Goal: Task Accomplishment & Management: Use online tool/utility

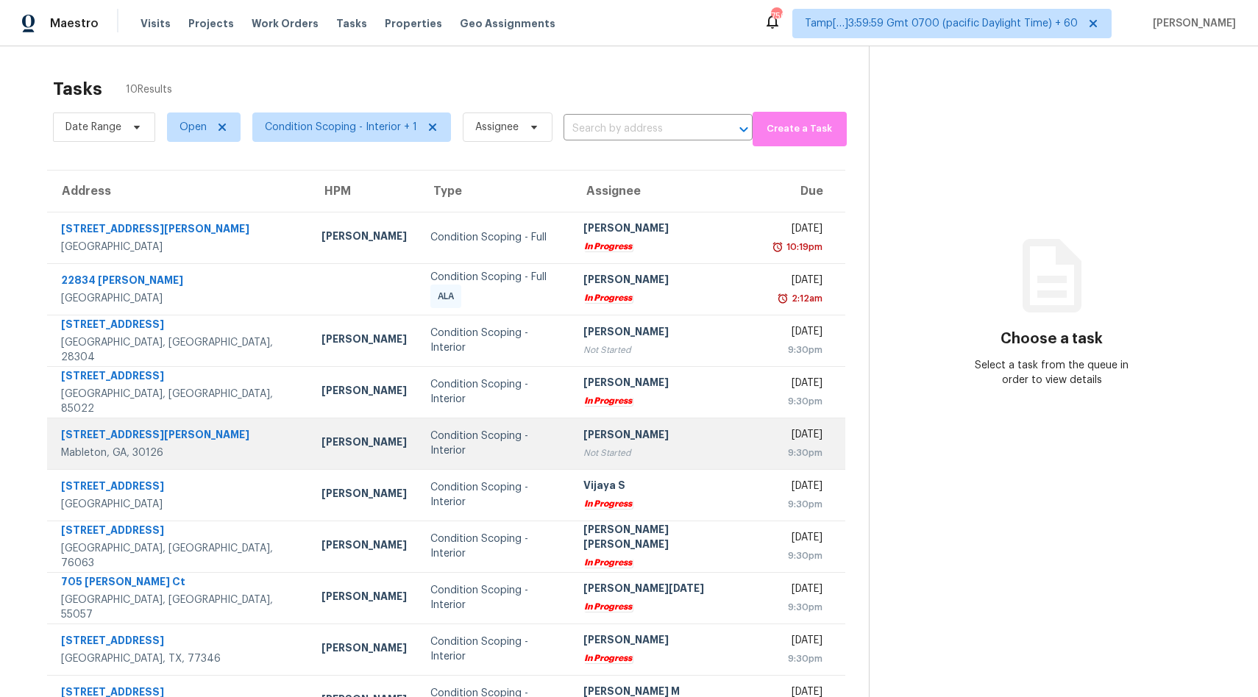
scroll to position [46, 0]
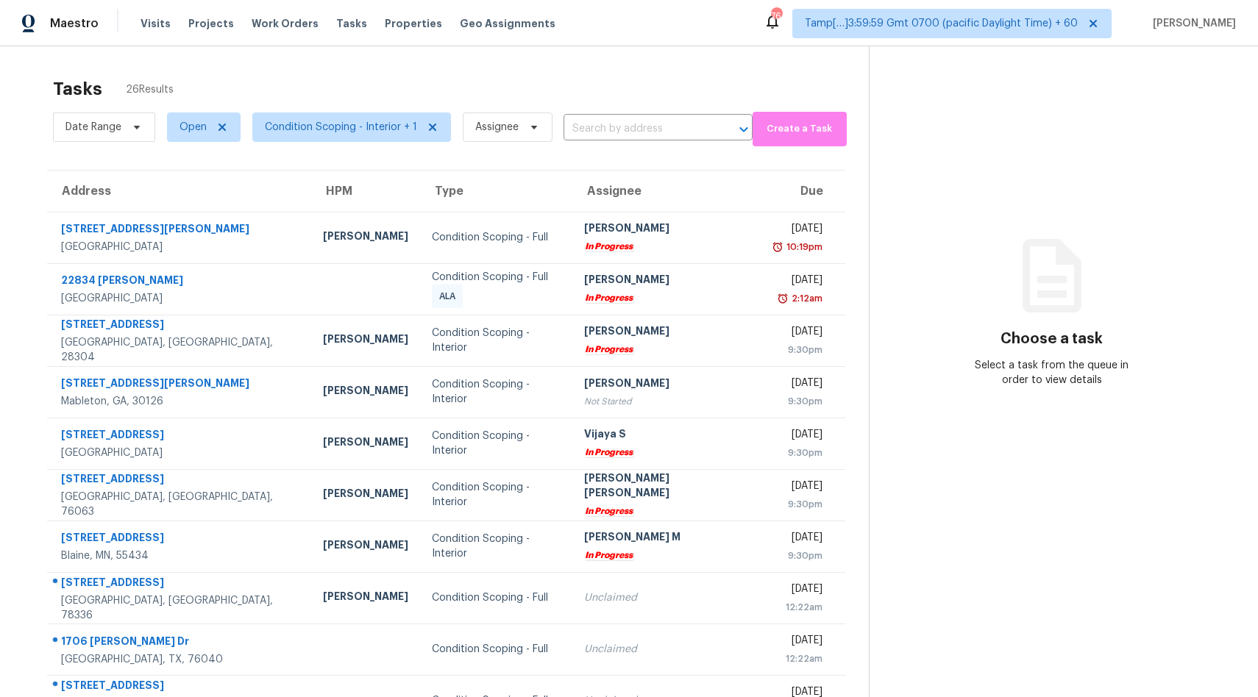
scroll to position [69, 0]
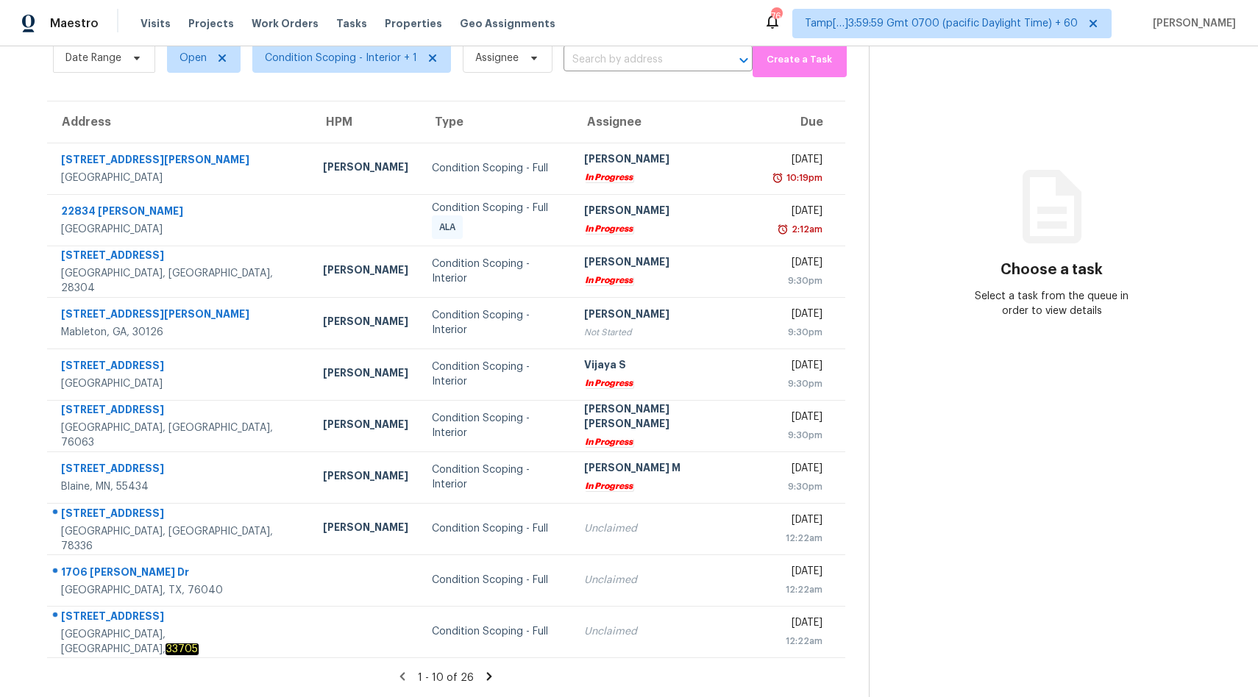
click at [486, 677] on icon at bounding box center [489, 676] width 13 height 13
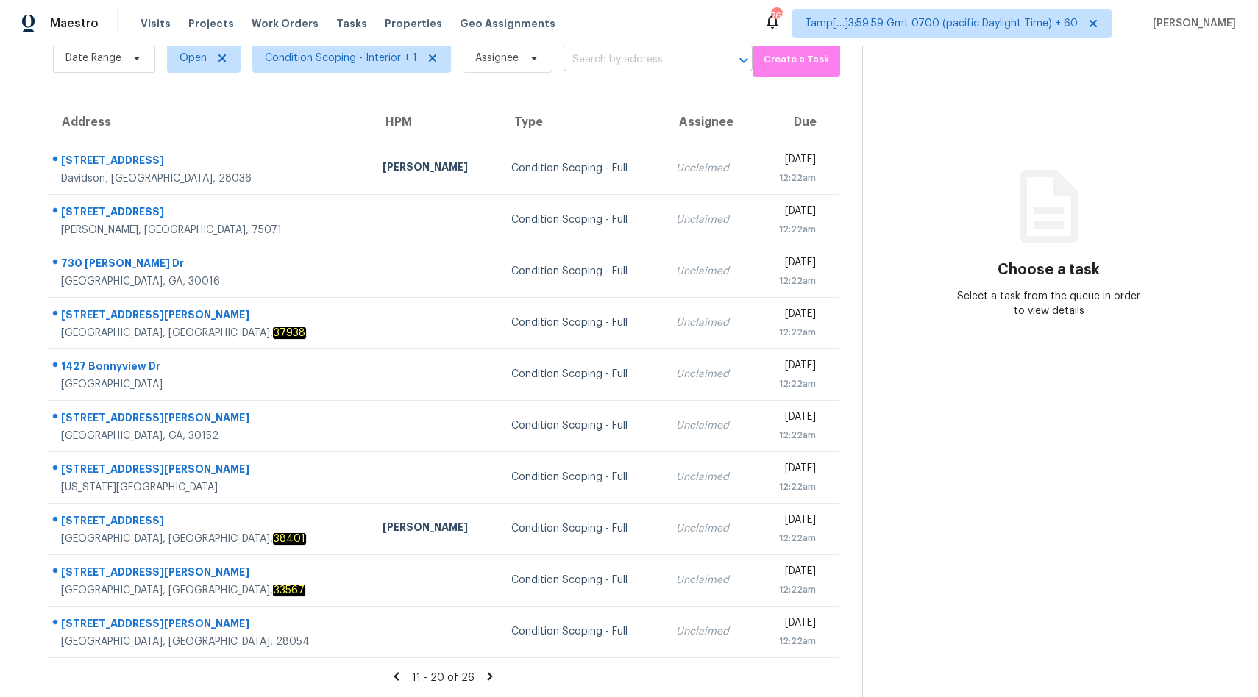
click at [586, 57] on input "text" at bounding box center [638, 60] width 148 height 23
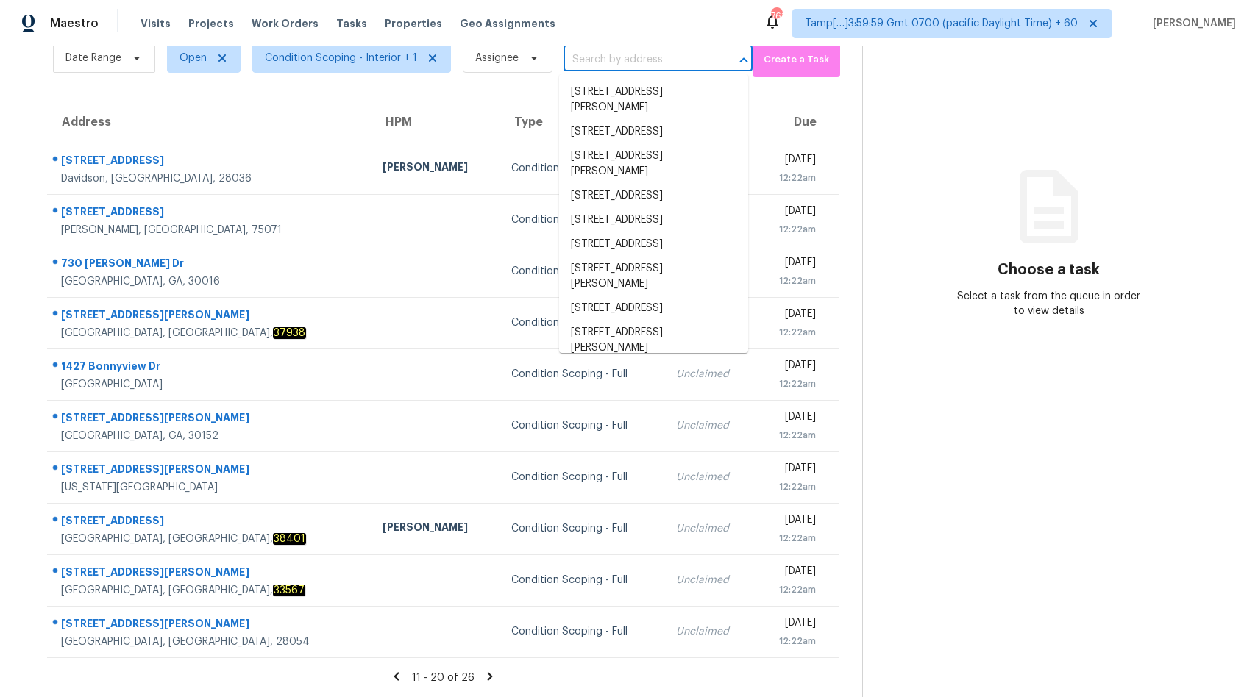
paste input "[STREET_ADDRESS]"
type input "[STREET_ADDRESS]"
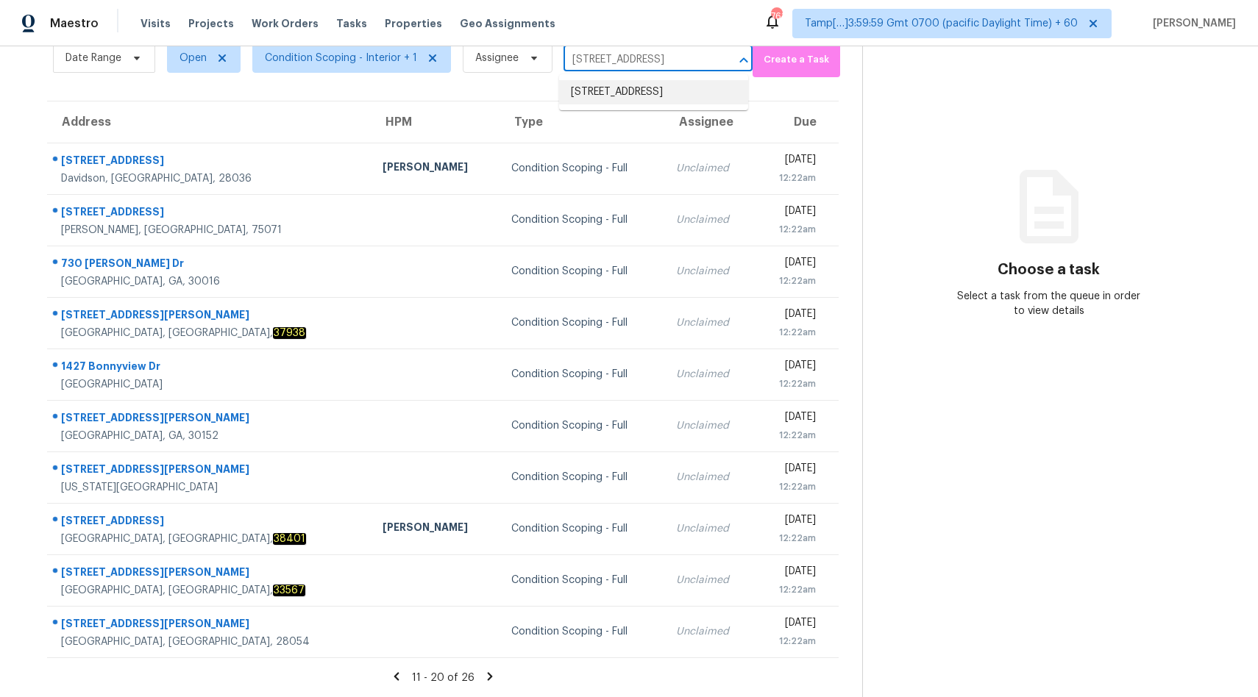
click at [624, 90] on li "[STREET_ADDRESS]" at bounding box center [653, 92] width 189 height 24
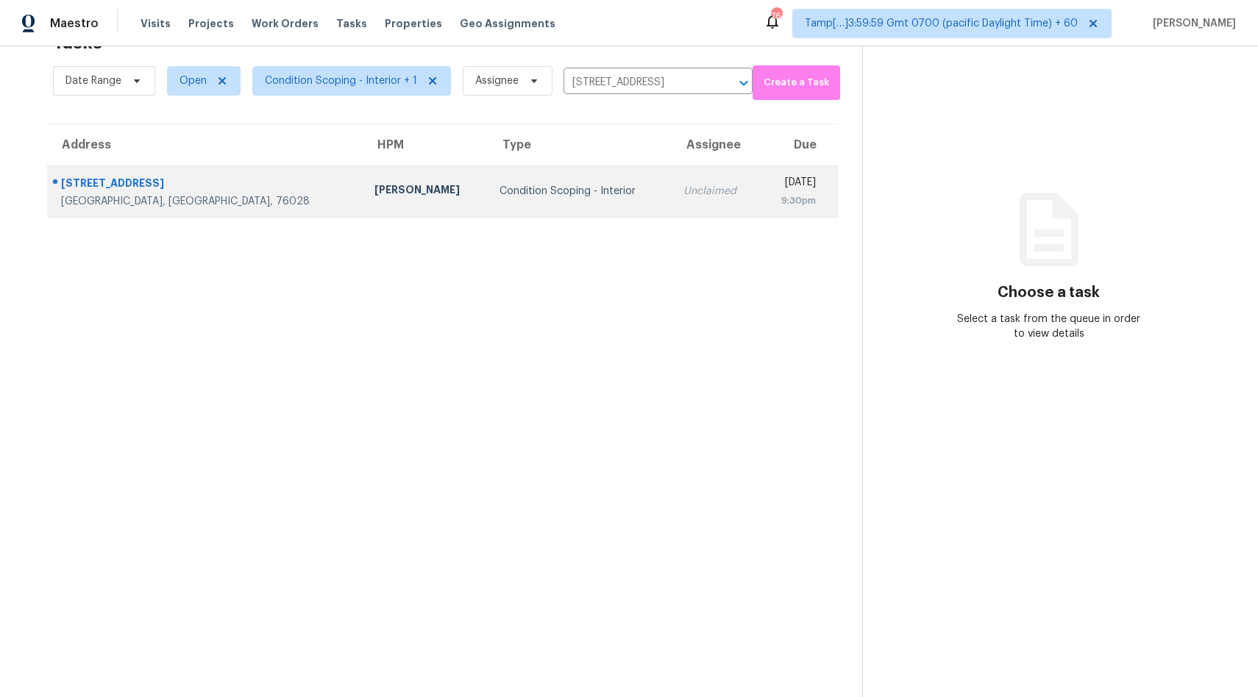
click at [545, 195] on div "Condition Scoping - Interior" at bounding box center [580, 191] width 160 height 15
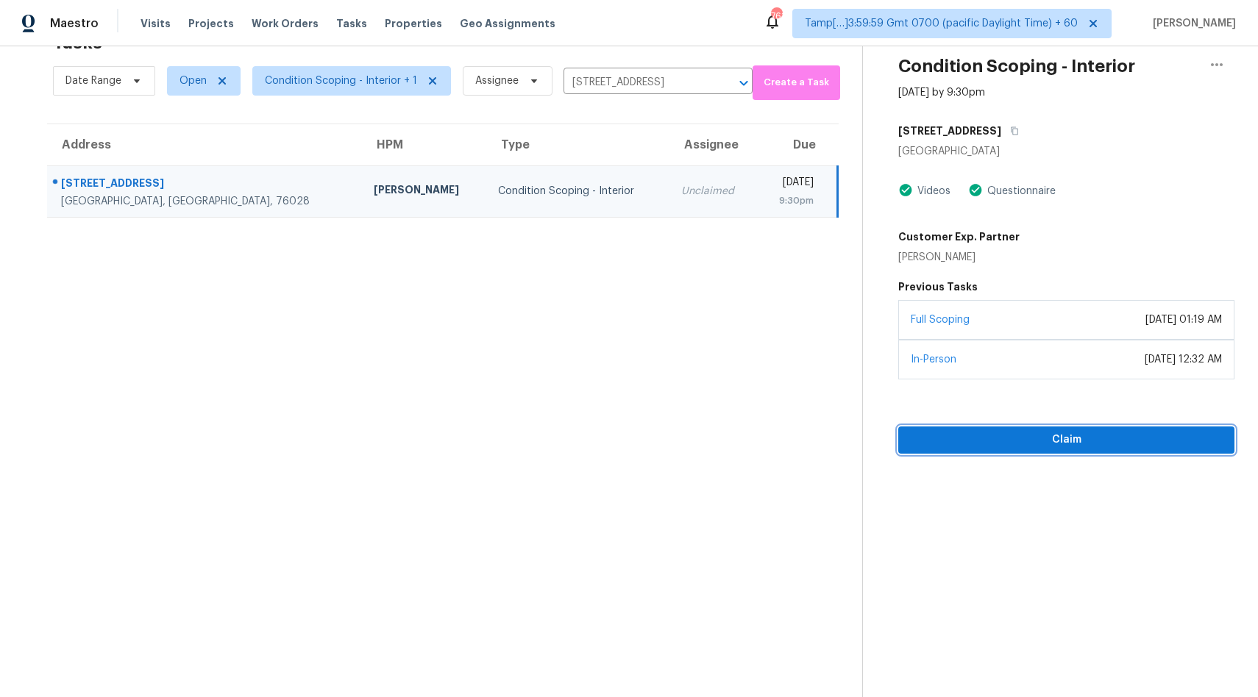
click at [1054, 446] on span "Claim" at bounding box center [1066, 440] width 313 height 18
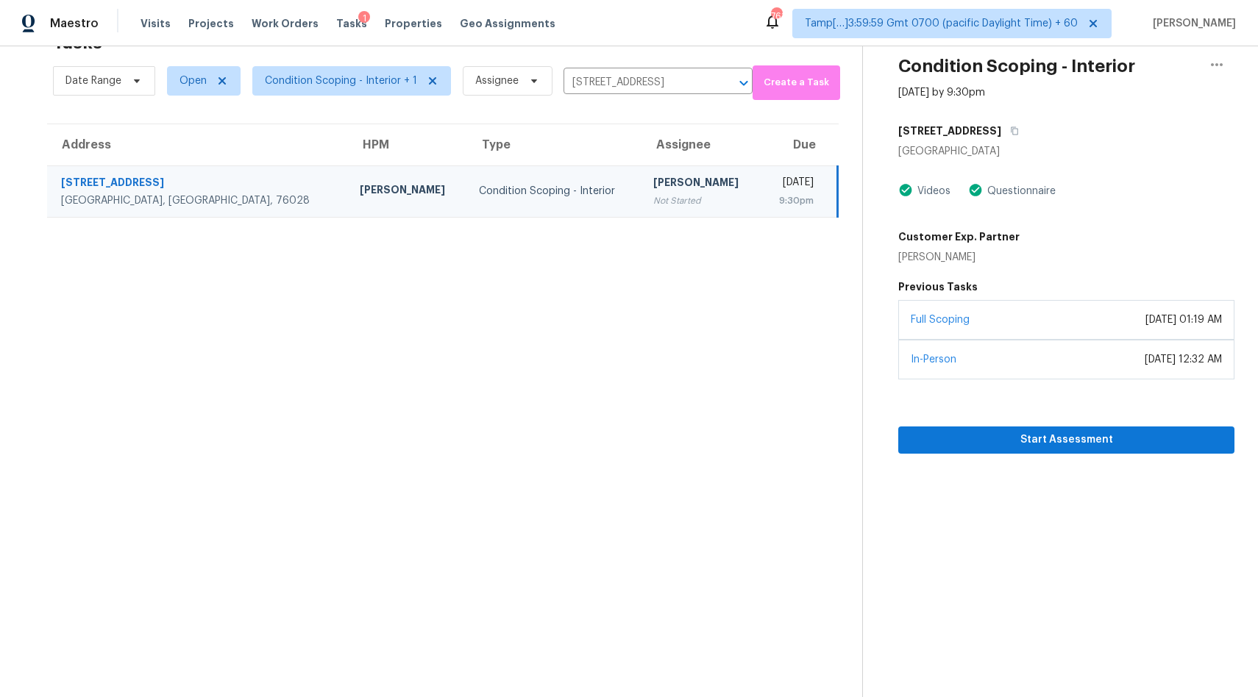
click at [467, 207] on td "Condition Scoping - Interior" at bounding box center [554, 192] width 175 height 52
click at [1012, 131] on icon "button" at bounding box center [1015, 131] width 7 height 8
click at [1010, 126] on button "button" at bounding box center [1011, 131] width 20 height 26
click at [991, 442] on span "Start Assessment" at bounding box center [1066, 440] width 313 height 18
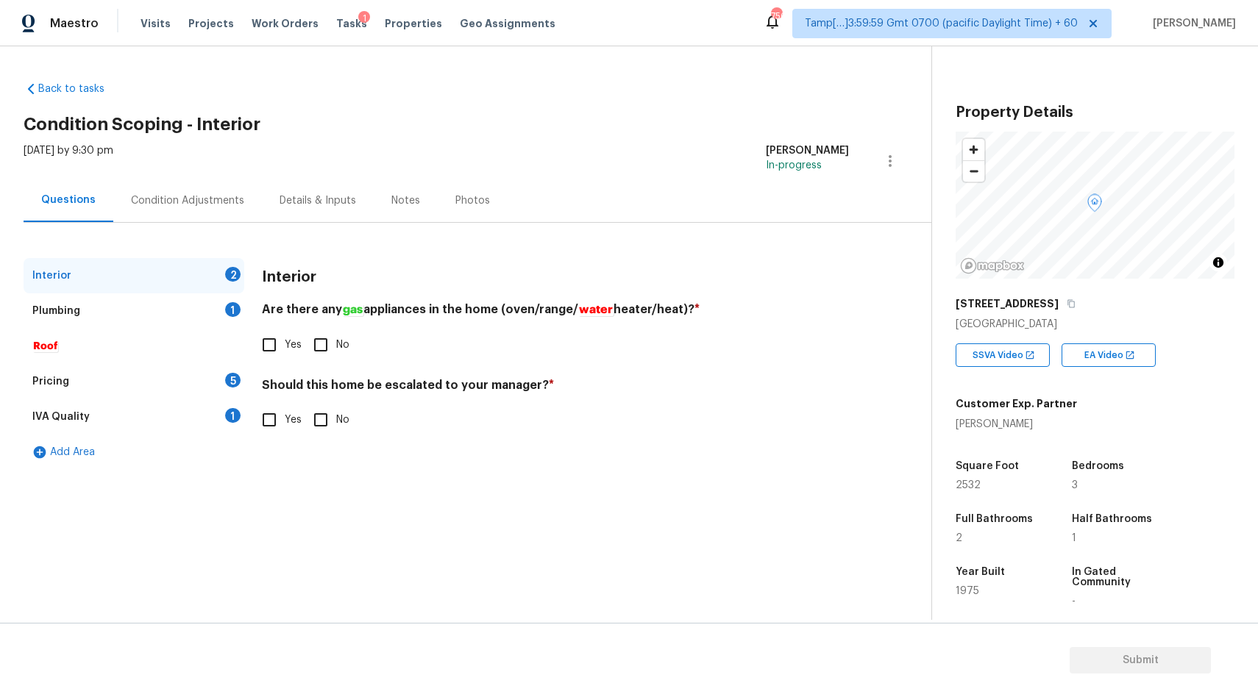
click at [280, 335] on input "Yes" at bounding box center [269, 345] width 31 height 31
checkbox input "true"
click at [324, 416] on input "No" at bounding box center [320, 420] width 31 height 31
checkbox input "true"
click at [126, 316] on div "Plumbing 1" at bounding box center [134, 311] width 221 height 35
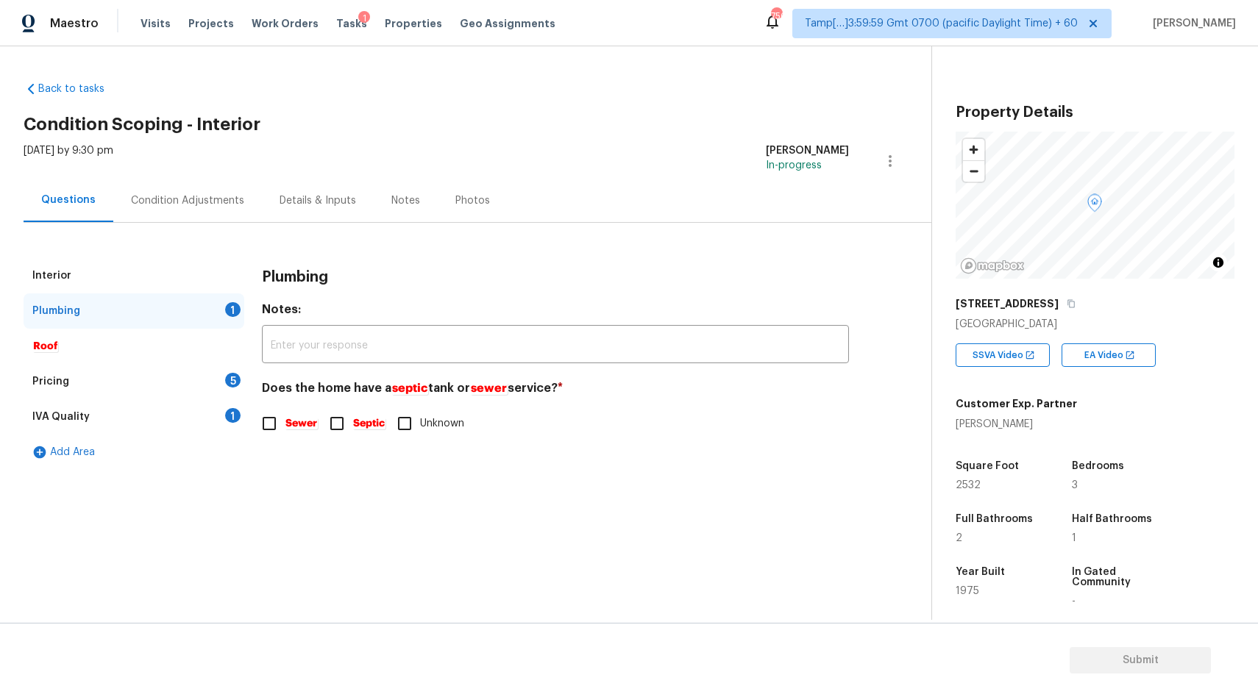
click at [361, 422] on em "Septic" at bounding box center [368, 424] width 33 height 12
click at [352, 422] on input "Septic" at bounding box center [337, 423] width 31 height 31
checkbox input "true"
click at [113, 385] on div "Pricing 5" at bounding box center [134, 381] width 221 height 35
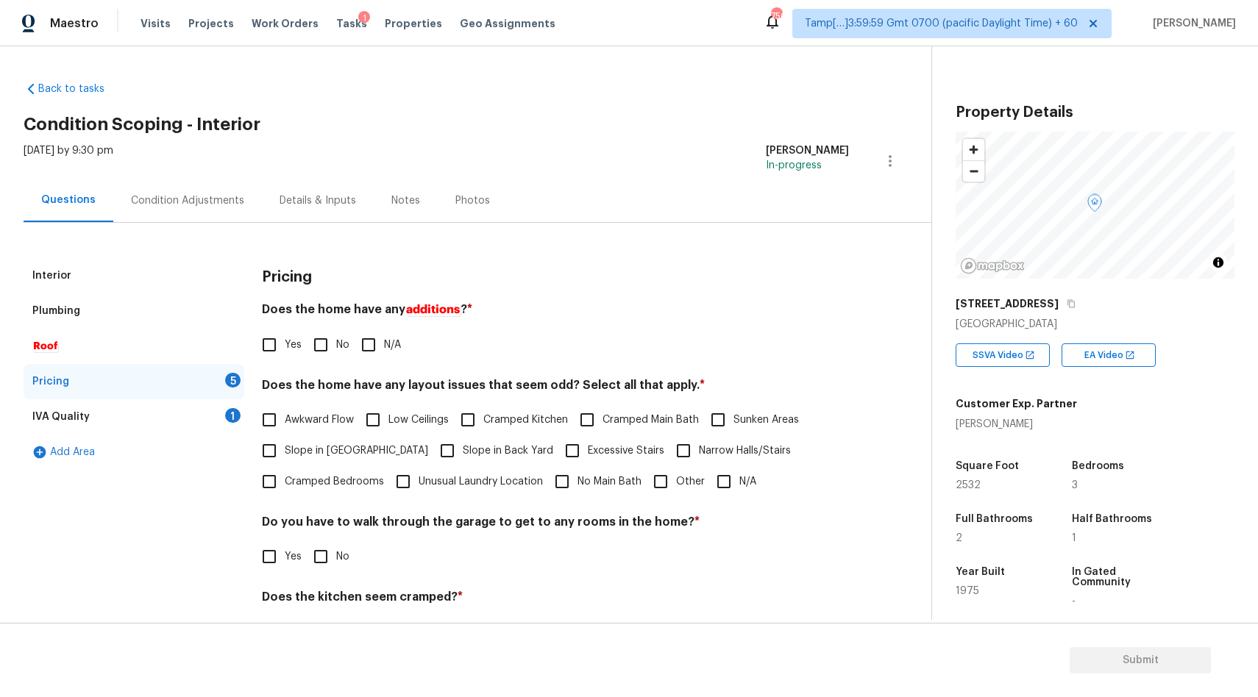
click at [271, 354] on input "Yes" at bounding box center [269, 345] width 31 height 31
checkbox input "true"
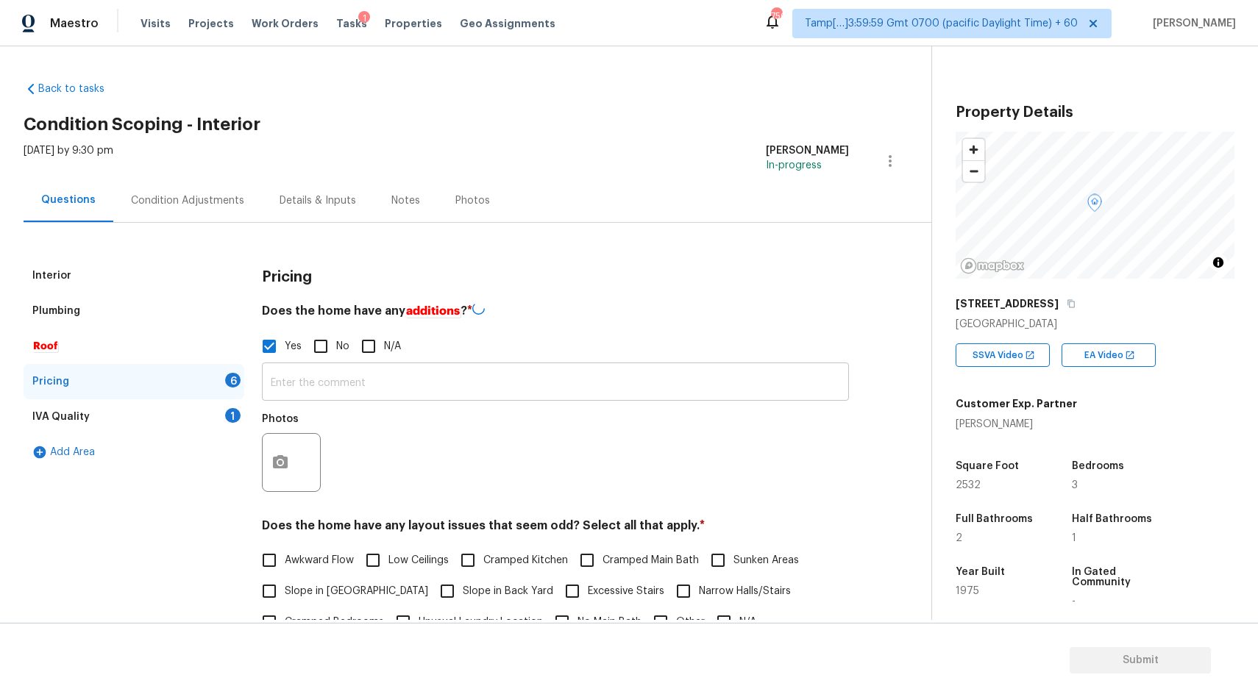
click at [314, 397] on input "text" at bounding box center [555, 383] width 587 height 35
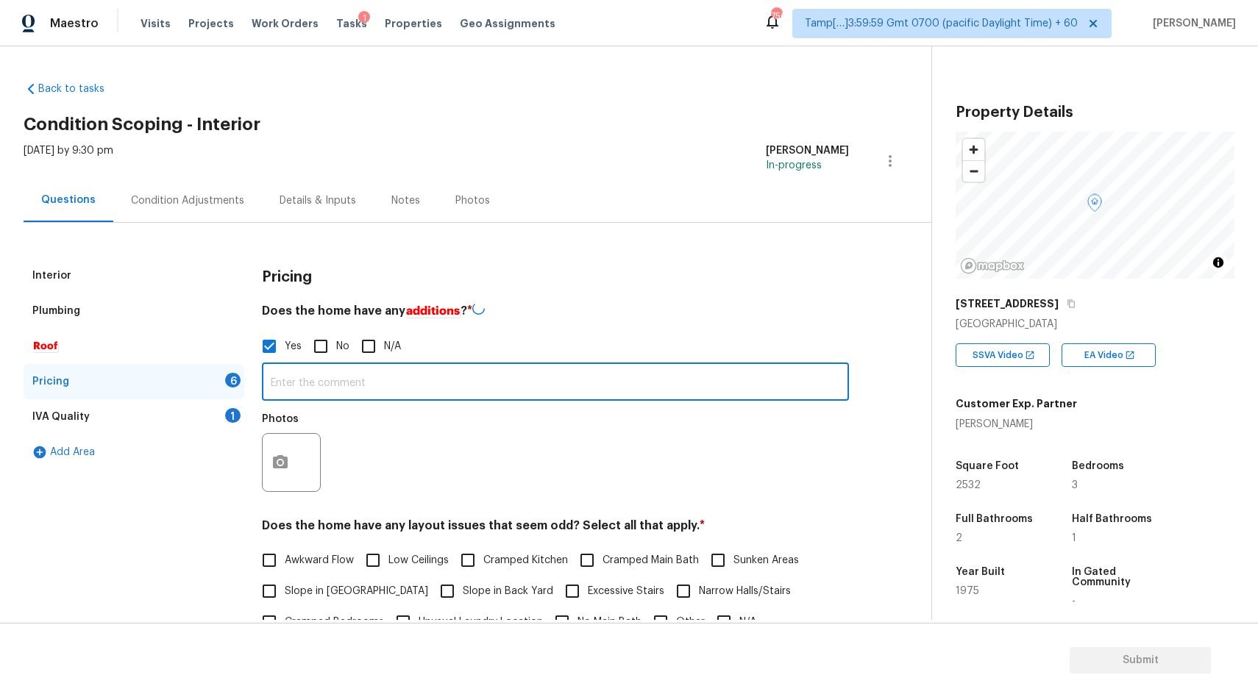
paste input "Additional Dwelling"
type input "Additional Dwelling"
click at [294, 456] on button "button" at bounding box center [280, 461] width 35 height 57
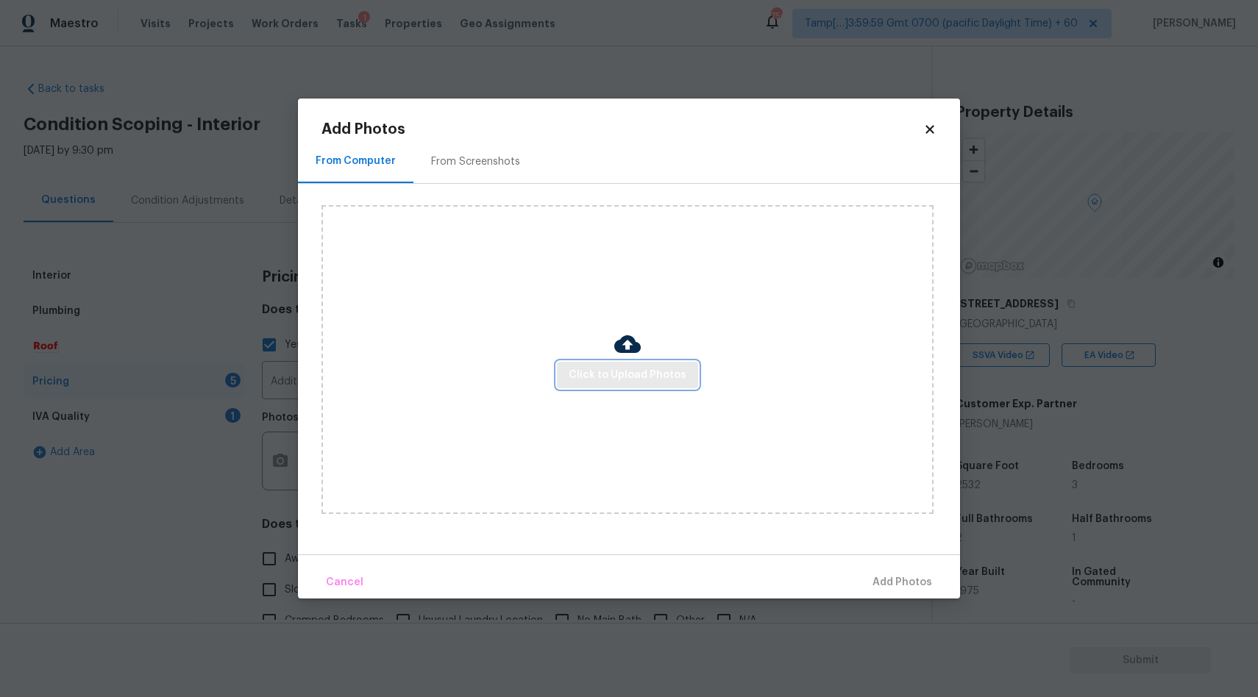
click at [664, 385] on button "Click to Upload Photos" at bounding box center [627, 375] width 141 height 27
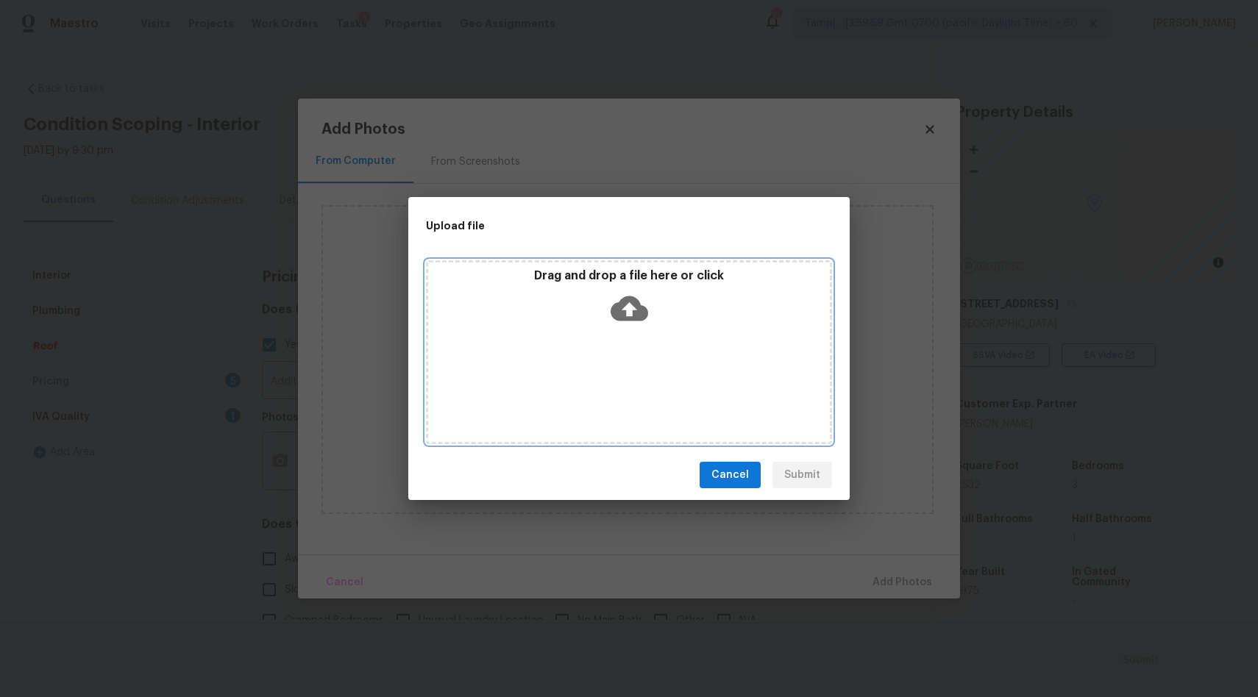
click at [628, 313] on icon at bounding box center [630, 309] width 38 height 38
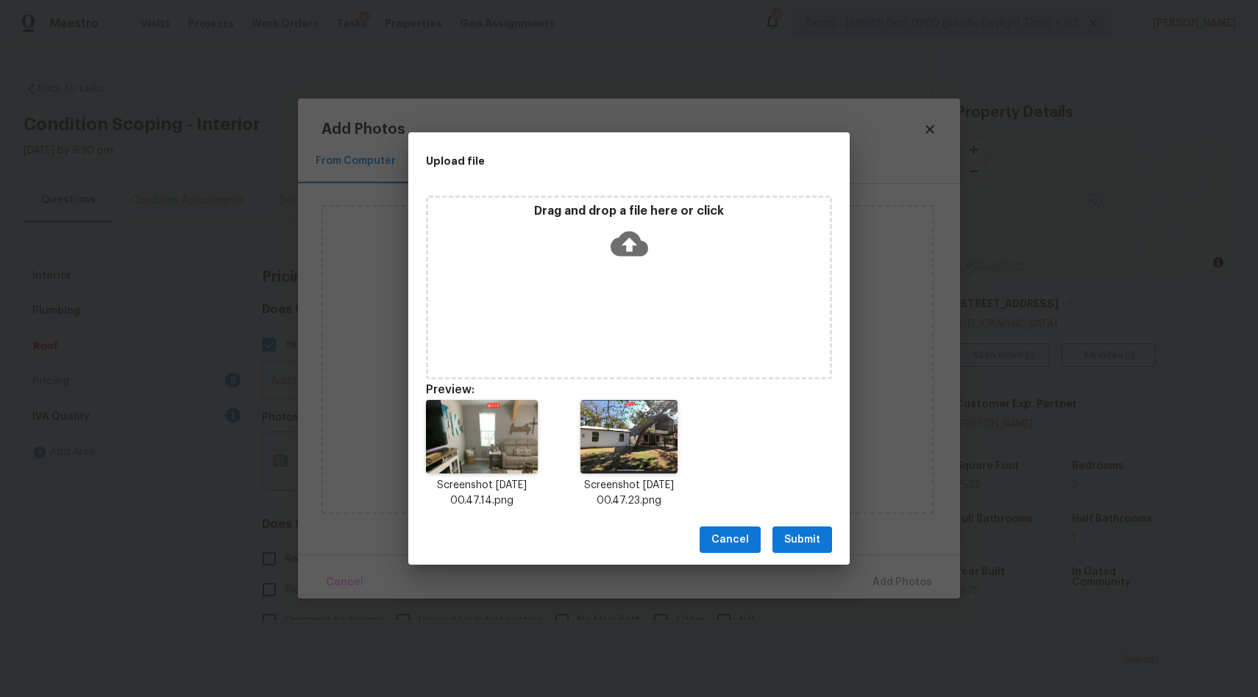
click at [810, 544] on span "Submit" at bounding box center [802, 540] width 36 height 18
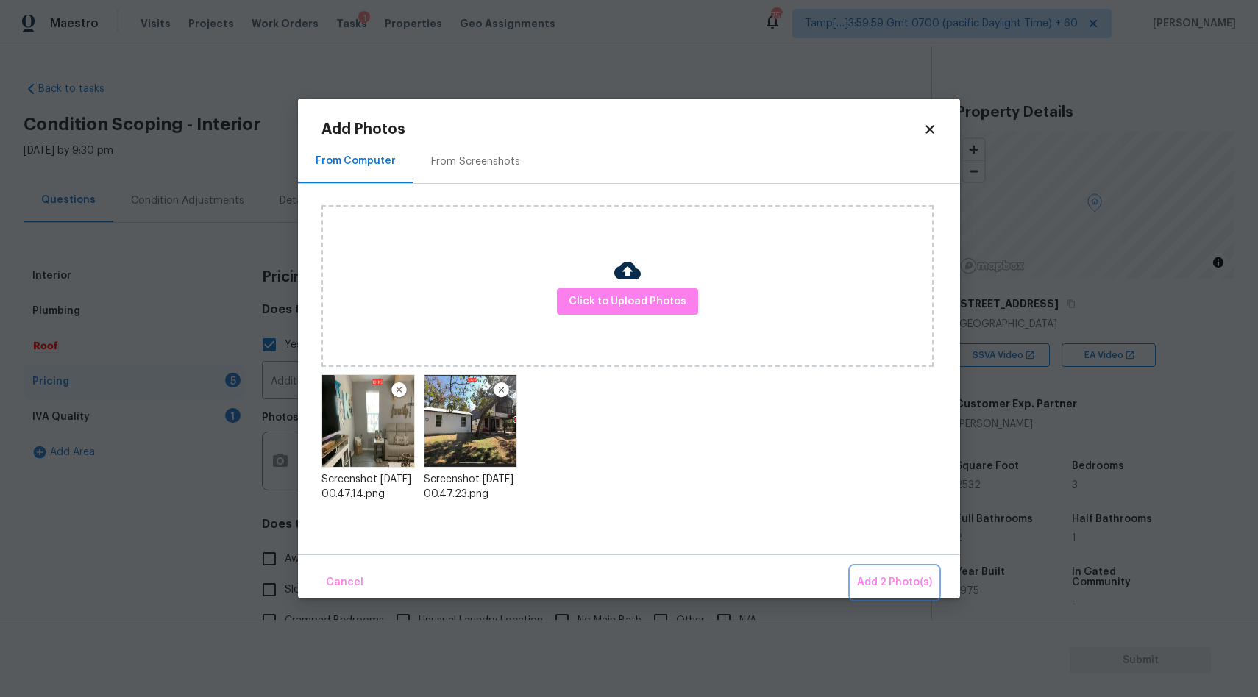
click at [889, 591] on span "Add 2 Photo(s)" at bounding box center [894, 583] width 75 height 18
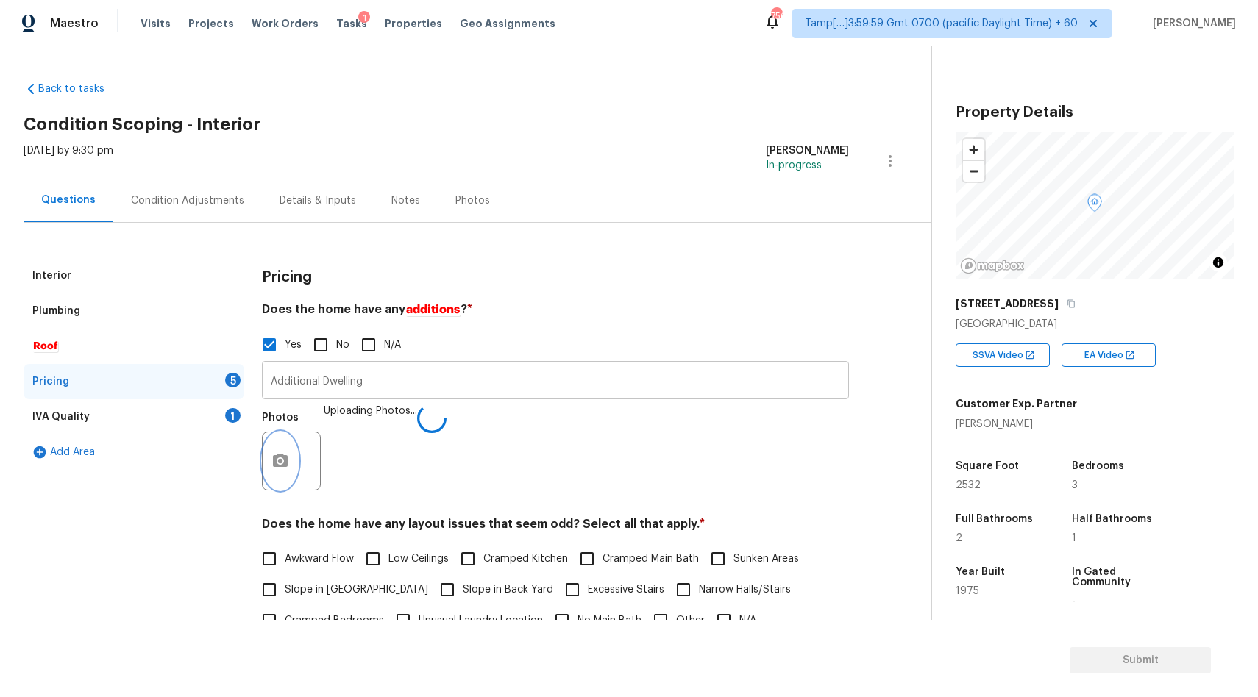
scroll to position [263, 0]
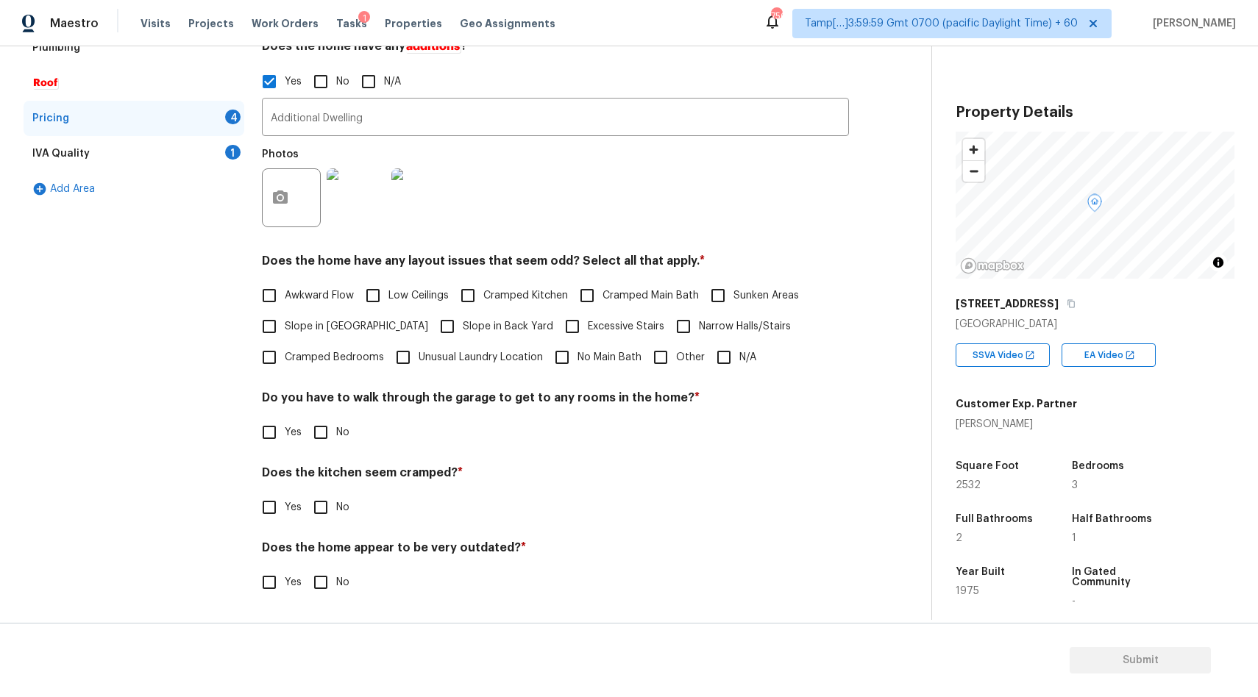
click at [720, 356] on input "N/A" at bounding box center [724, 357] width 31 height 31
checkbox input "true"
click at [330, 437] on input "No" at bounding box center [320, 432] width 31 height 31
checkbox input "true"
click at [335, 508] on input "No" at bounding box center [320, 507] width 31 height 31
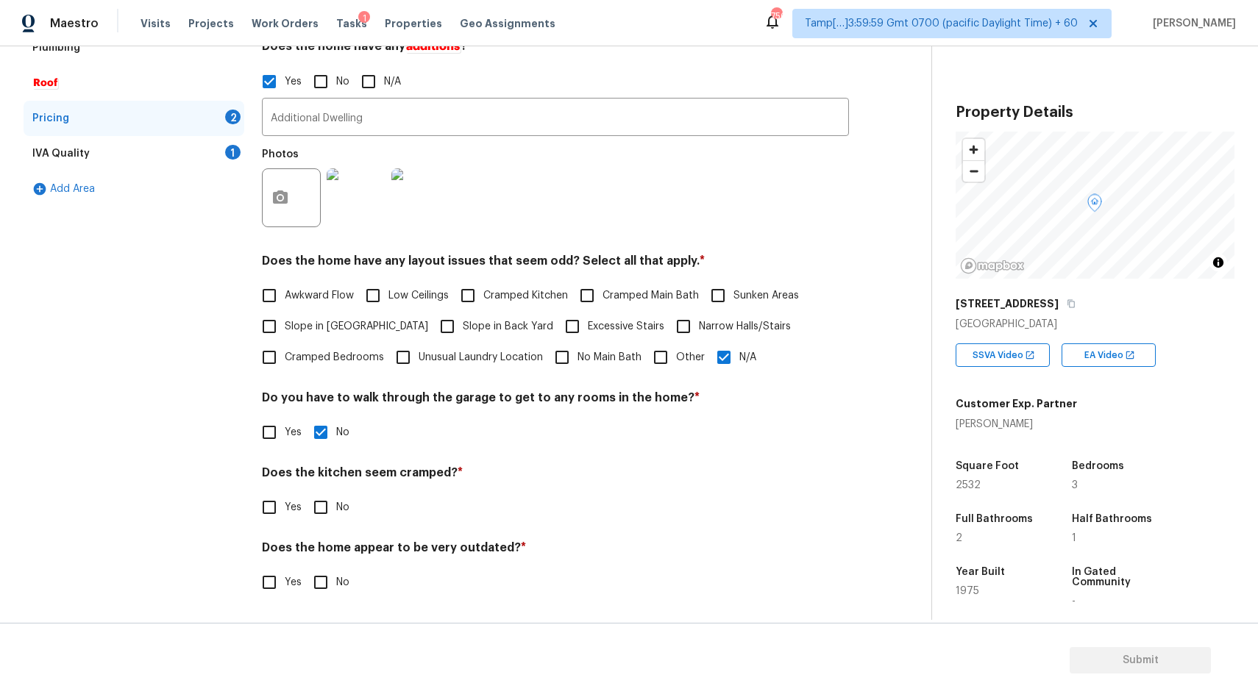
checkbox input "true"
click at [333, 585] on input "No" at bounding box center [320, 582] width 31 height 31
checkbox input "true"
click at [141, 131] on div "Pricing" at bounding box center [134, 118] width 221 height 35
click at [155, 155] on div "IVA Quality 1" at bounding box center [134, 153] width 221 height 35
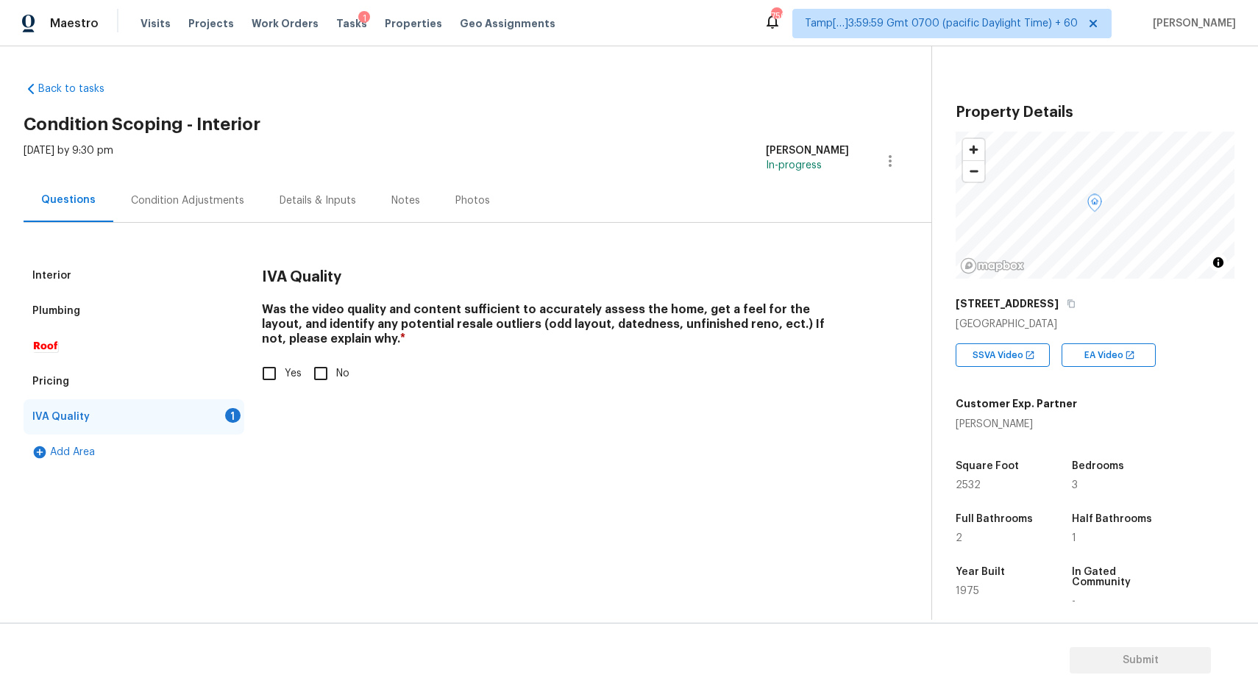
scroll to position [0, 0]
click at [273, 372] on input "Yes" at bounding box center [269, 373] width 31 height 31
checkbox input "true"
click at [152, 207] on div "Condition Adjustments" at bounding box center [187, 201] width 113 height 15
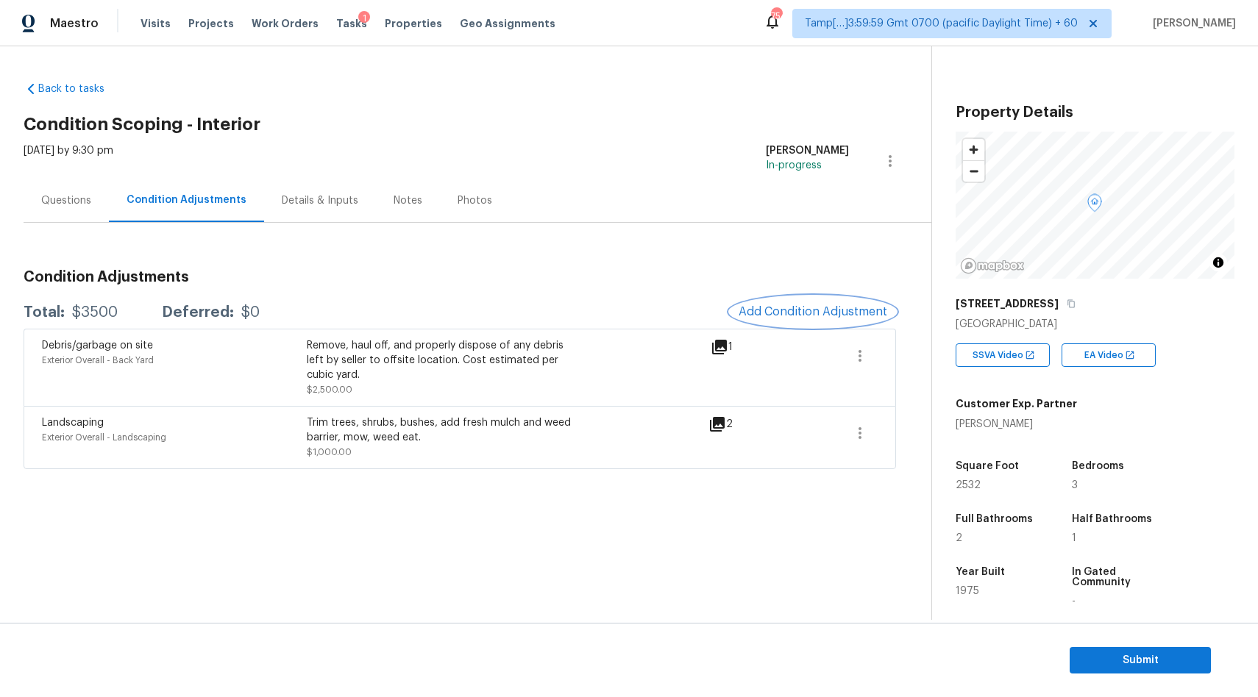
click at [784, 301] on button "Add Condition Adjustment" at bounding box center [813, 312] width 166 height 31
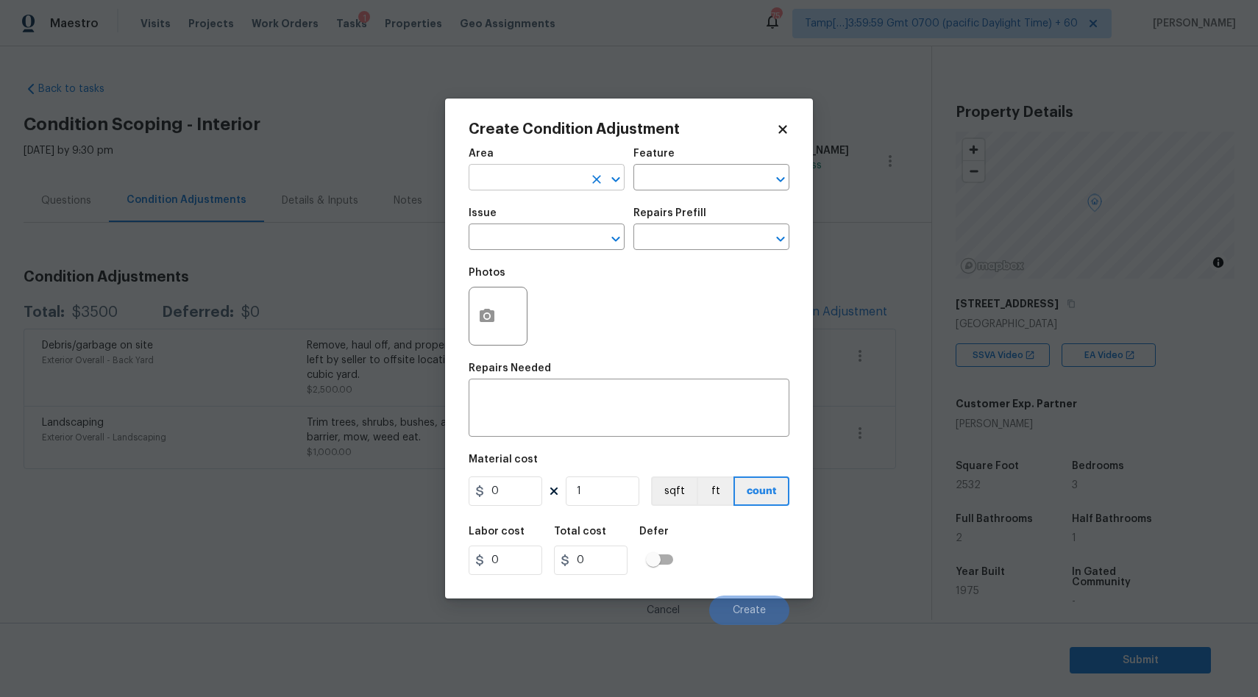
click at [553, 170] on input "text" at bounding box center [526, 179] width 115 height 23
type input "Interior Overall"
click at [552, 247] on input "text" at bounding box center [526, 238] width 115 height 23
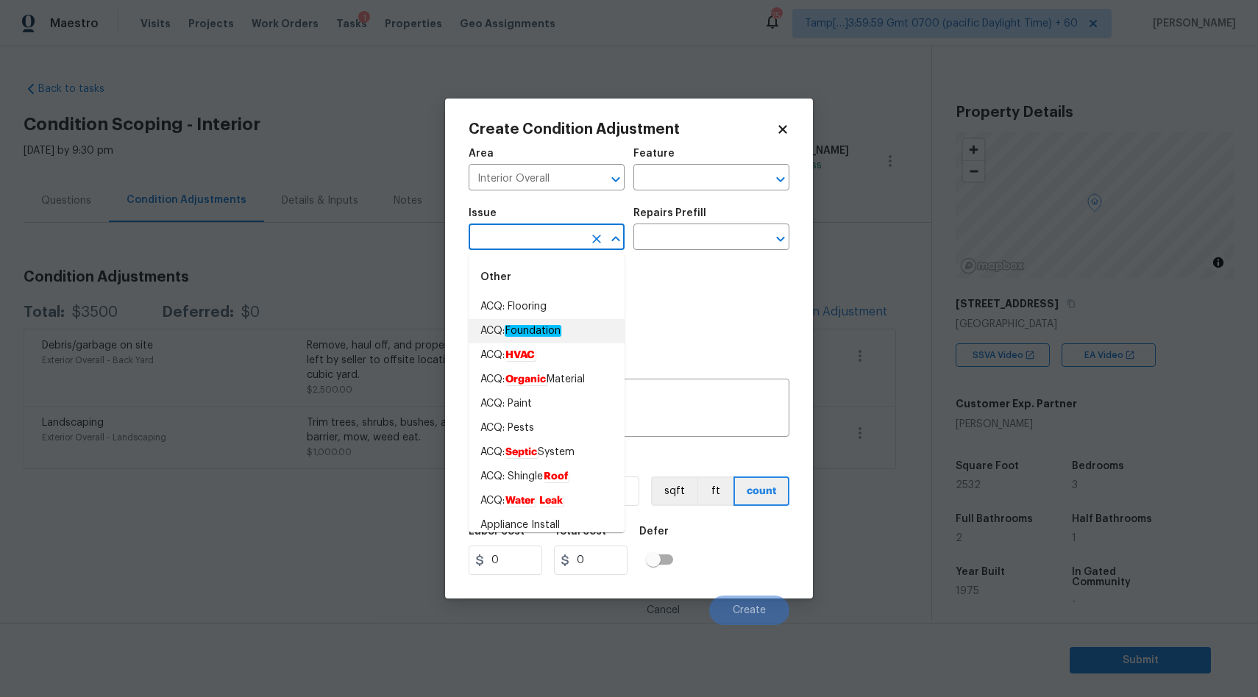
click at [550, 326] on em "Foundation" at bounding box center [533, 331] width 57 height 12
type input "ACQ: Foundation"
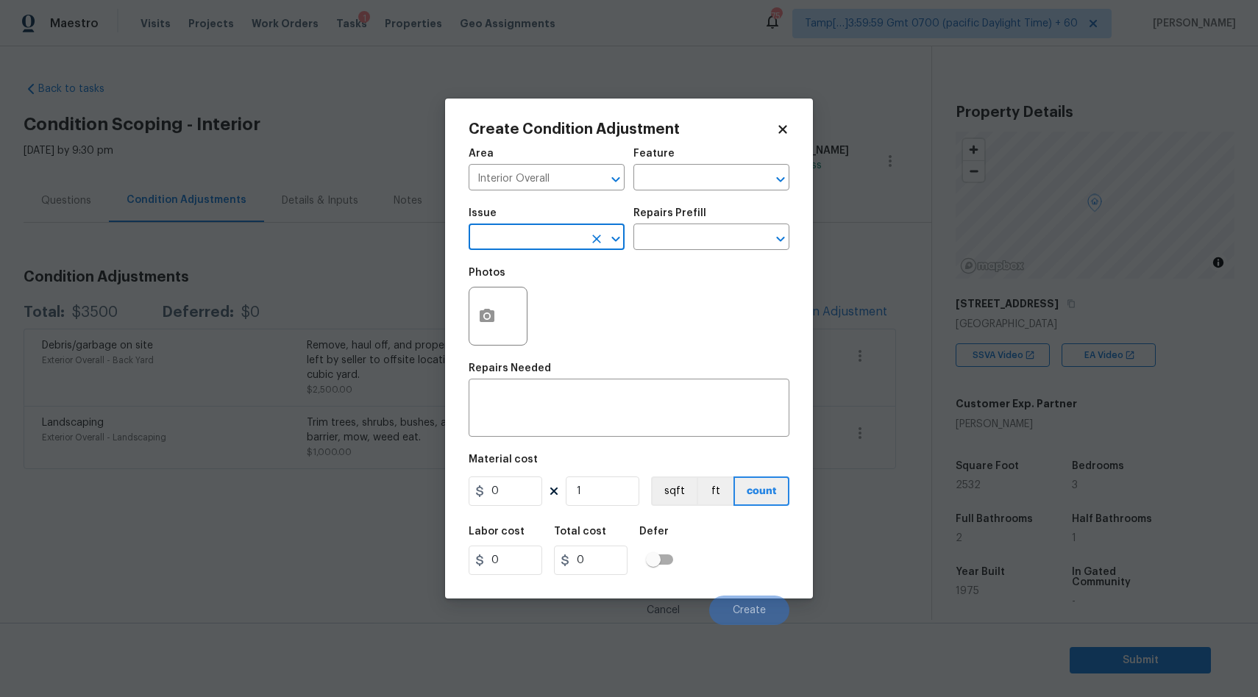
click at [529, 235] on input "text" at bounding box center [526, 238] width 115 height 23
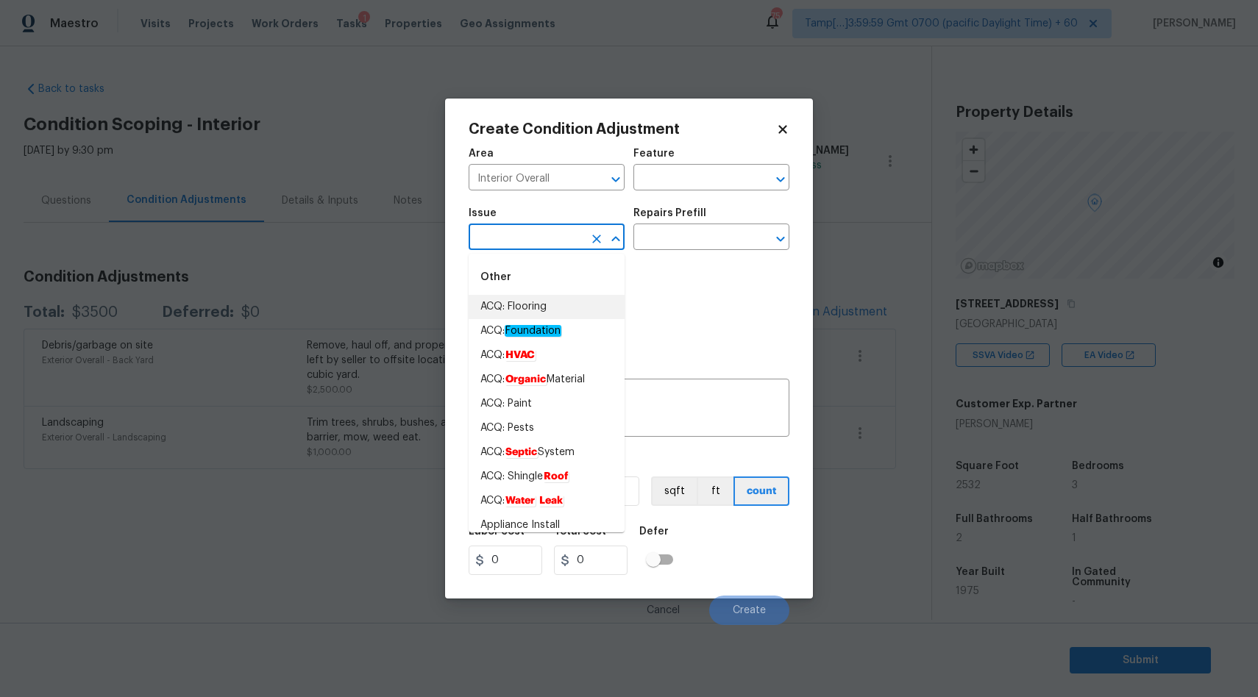
click at [529, 310] on li "ACQ: Flooring" at bounding box center [547, 307] width 156 height 24
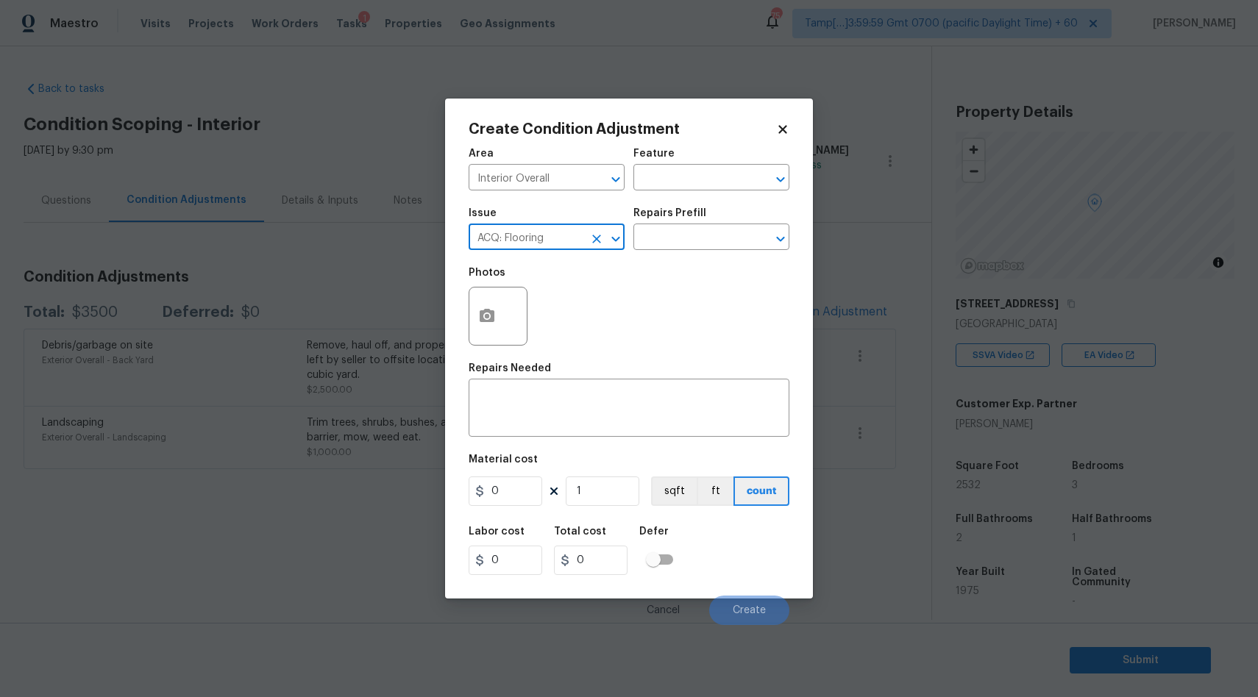
type input "ACQ: Flooring"
click at [500, 333] on button "button" at bounding box center [486, 316] width 35 height 57
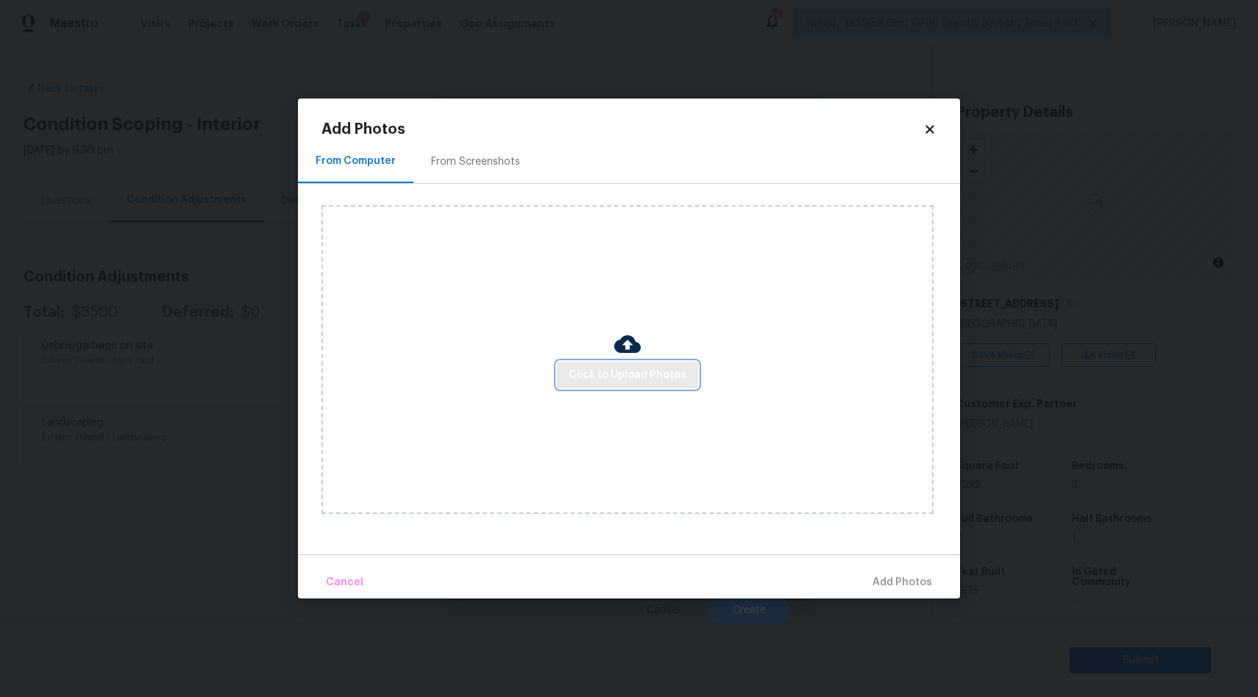
click at [648, 376] on span "Click to Upload Photos" at bounding box center [628, 375] width 118 height 18
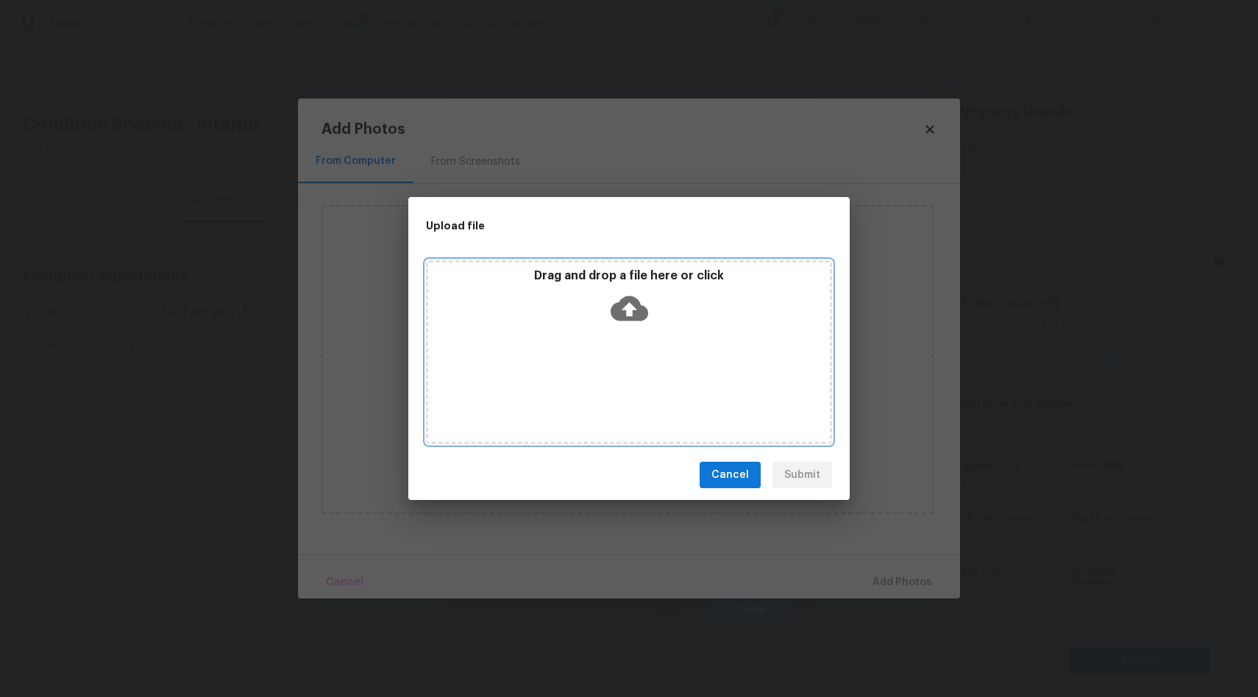
click at [633, 308] on icon at bounding box center [630, 309] width 38 height 38
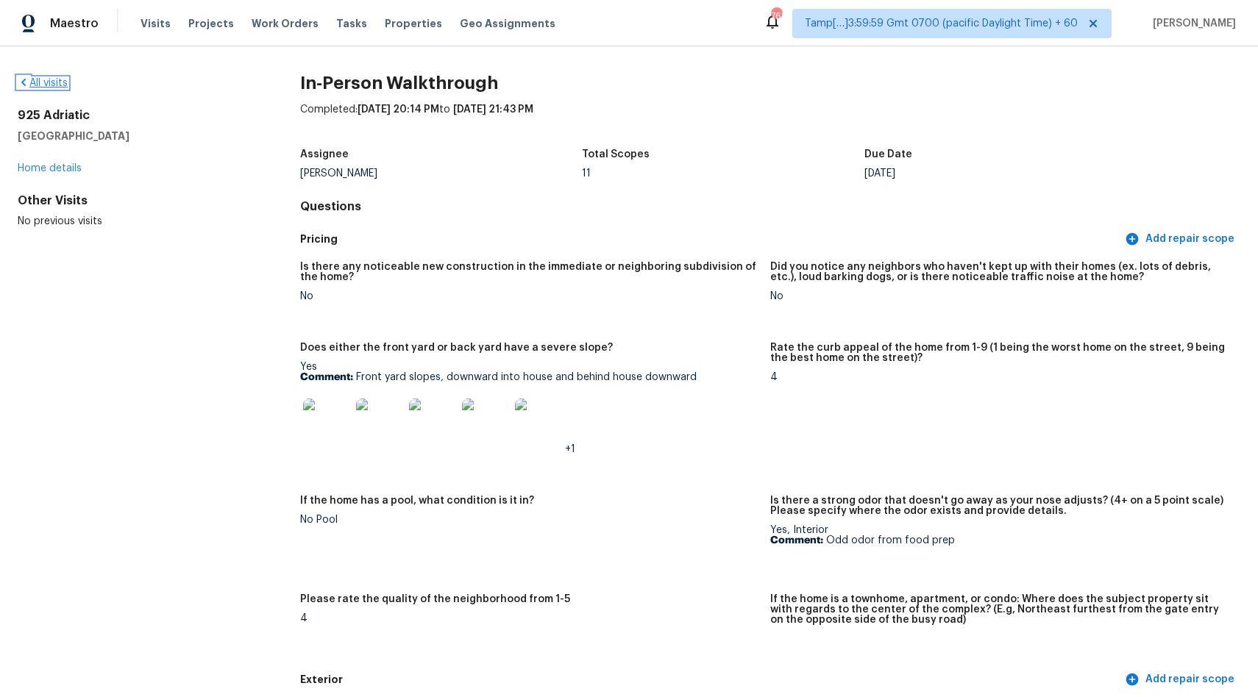
click at [41, 86] on link "All visits" at bounding box center [43, 83] width 50 height 10
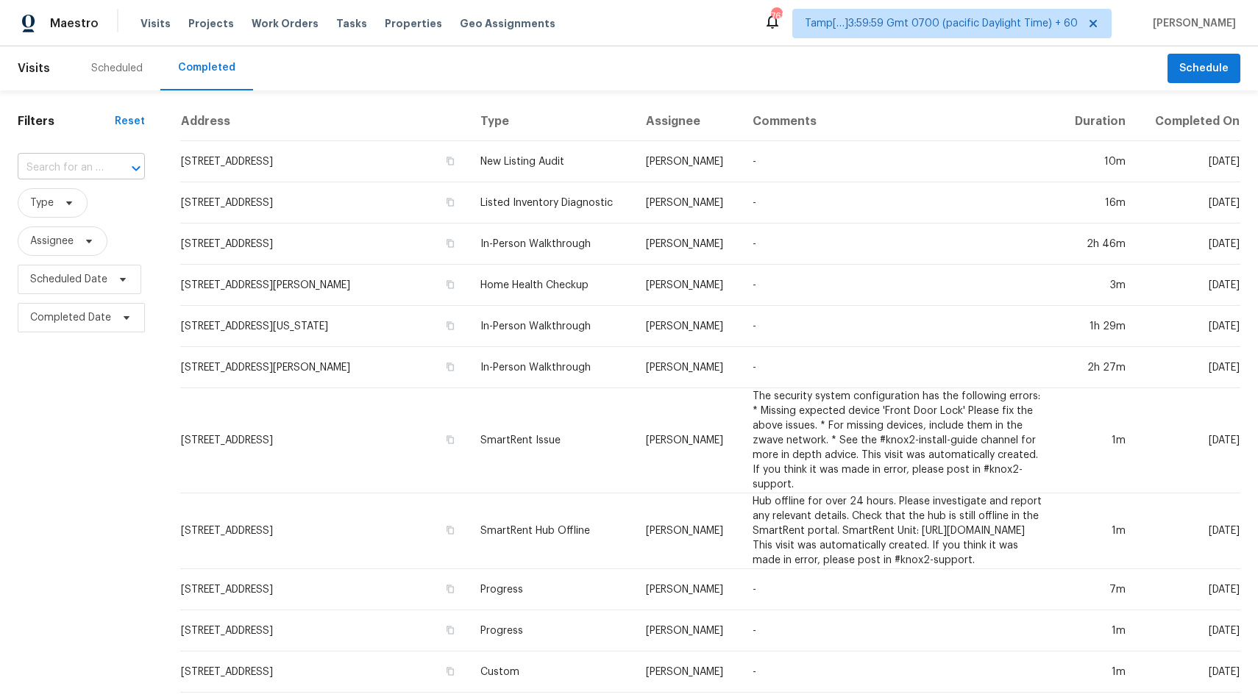
click at [56, 162] on input "text" at bounding box center [61, 168] width 86 height 23
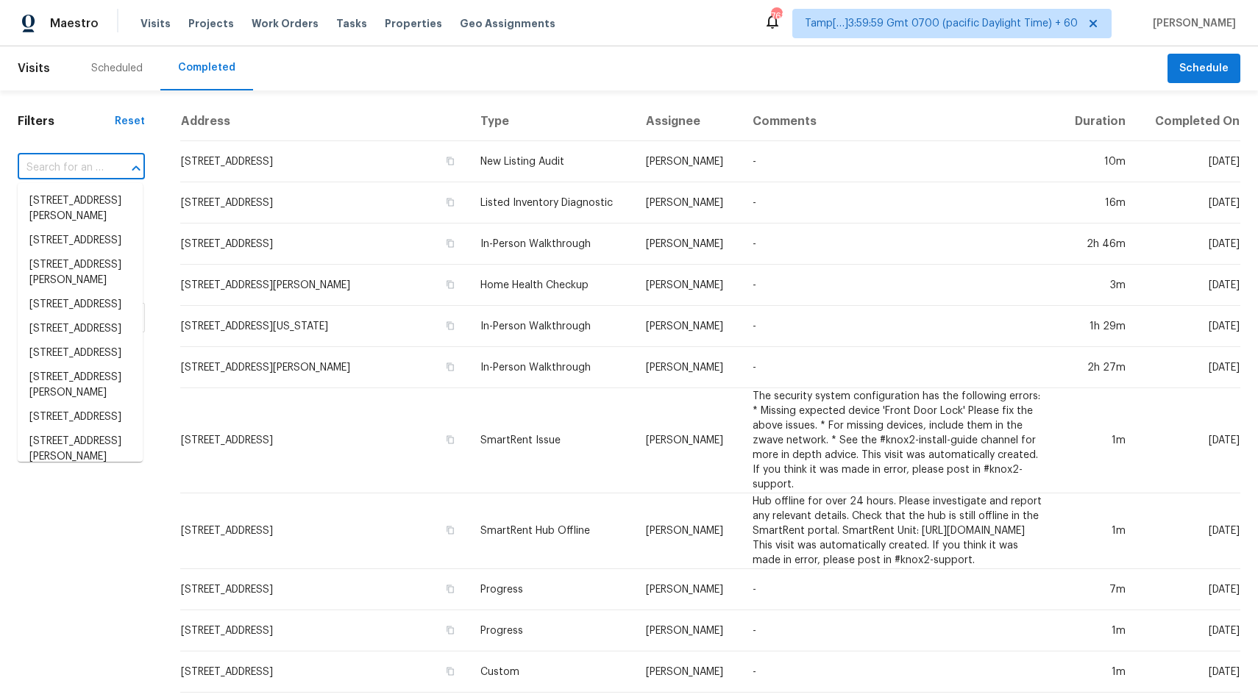
paste input "[STREET_ADDRESS]"
type input "[STREET_ADDRESS]"
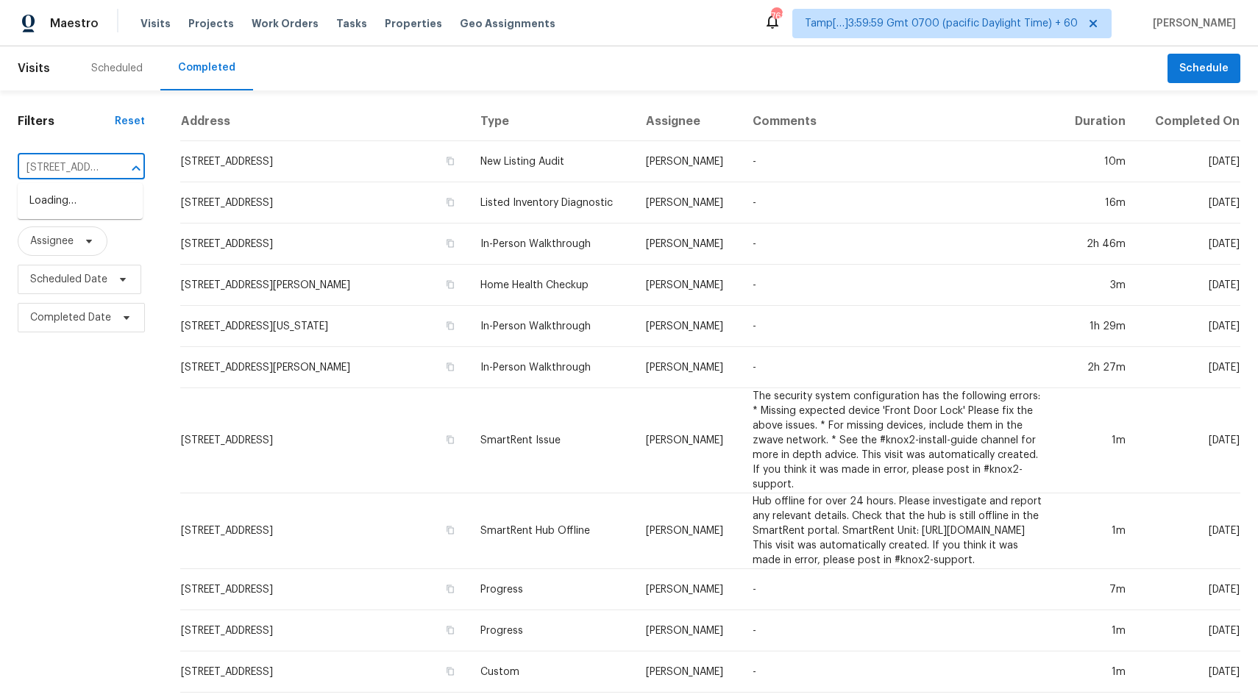
scroll to position [0, 117]
click at [60, 206] on li "[STREET_ADDRESS]" at bounding box center [80, 201] width 125 height 24
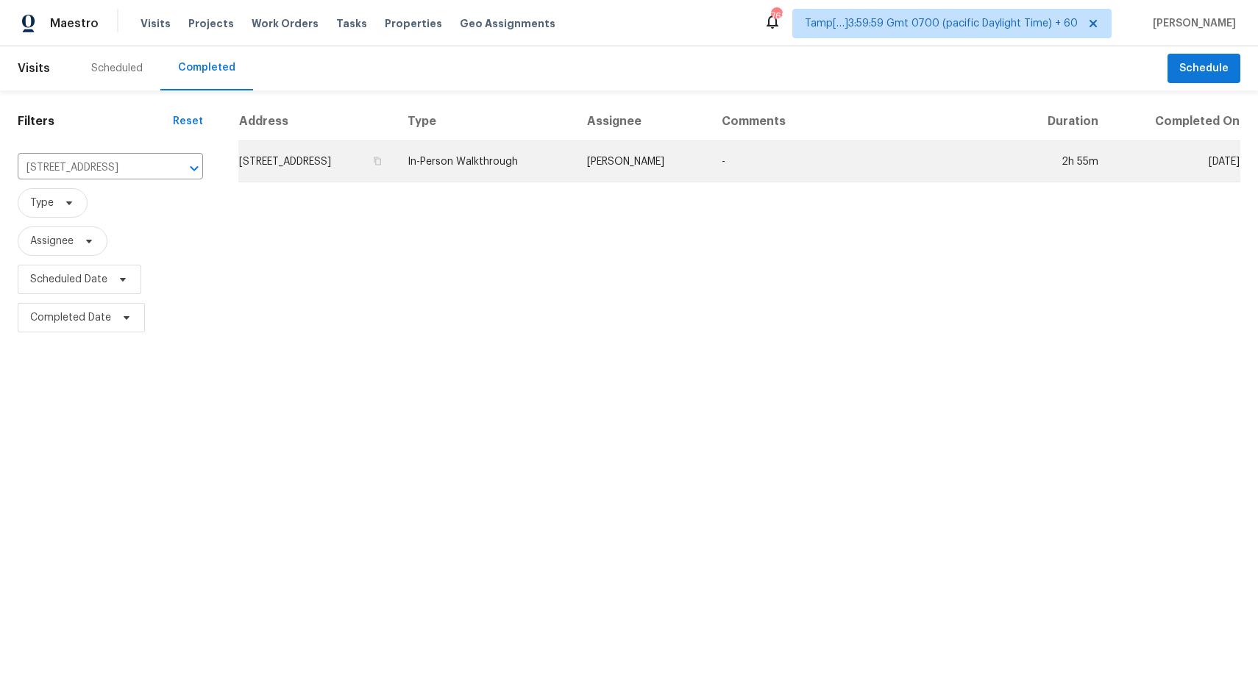
click at [396, 164] on td "[STREET_ADDRESS]" at bounding box center [316, 161] width 157 height 41
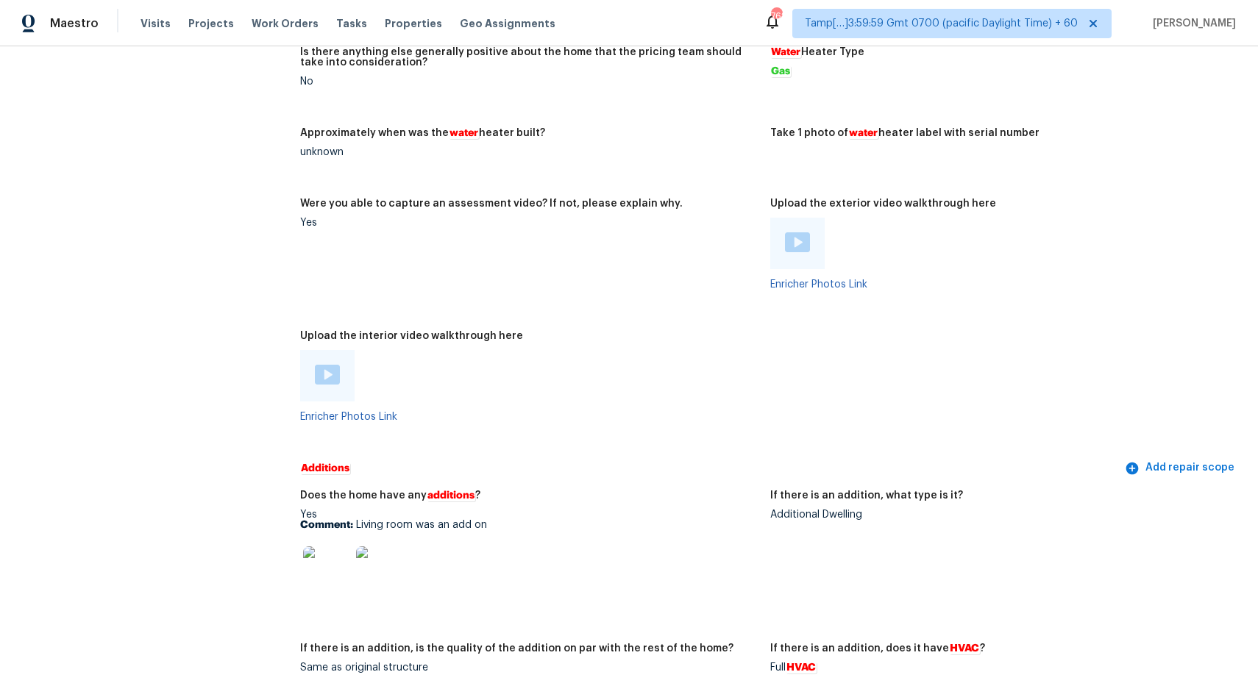
scroll to position [3099, 0]
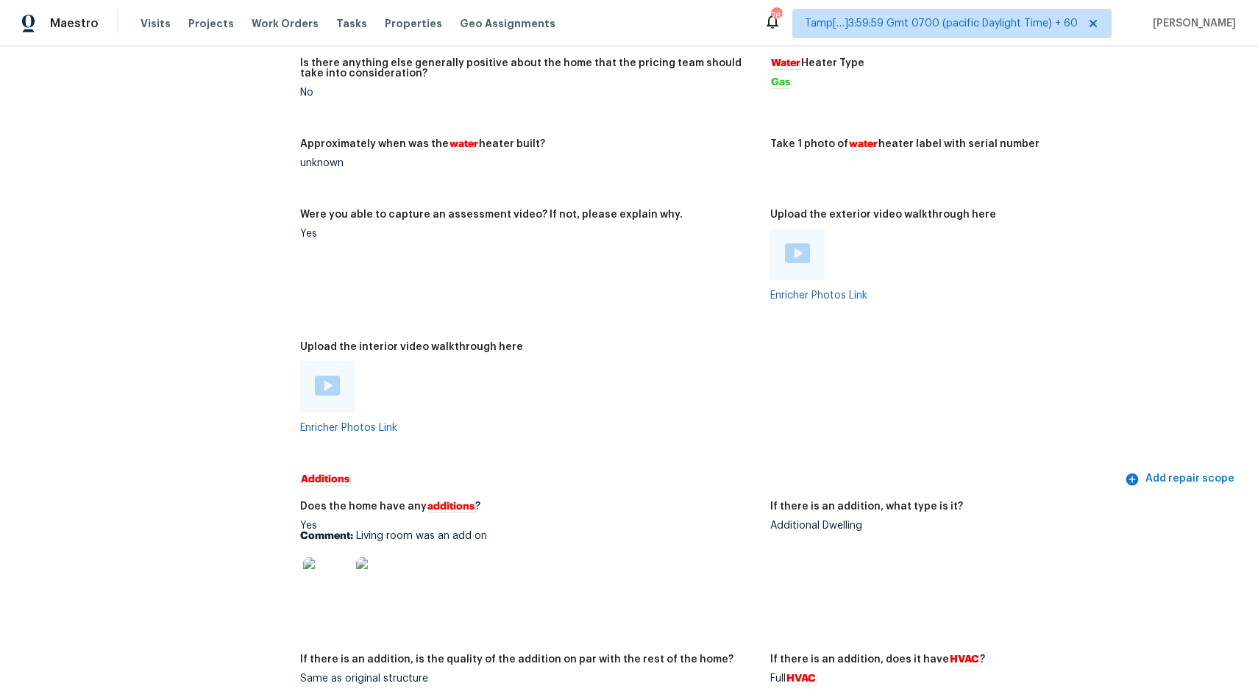
click at [333, 376] on img at bounding box center [327, 386] width 25 height 20
drag, startPoint x: 768, startPoint y: 516, endPoint x: 901, endPoint y: 505, distance: 133.6
click at [901, 505] on div "Does the home have any additions ? Yes Comment: Living room was an add on If th…" at bounding box center [770, 605] width 940 height 224
drag, startPoint x: 772, startPoint y: 517, endPoint x: 871, endPoint y: 519, distance: 99.3
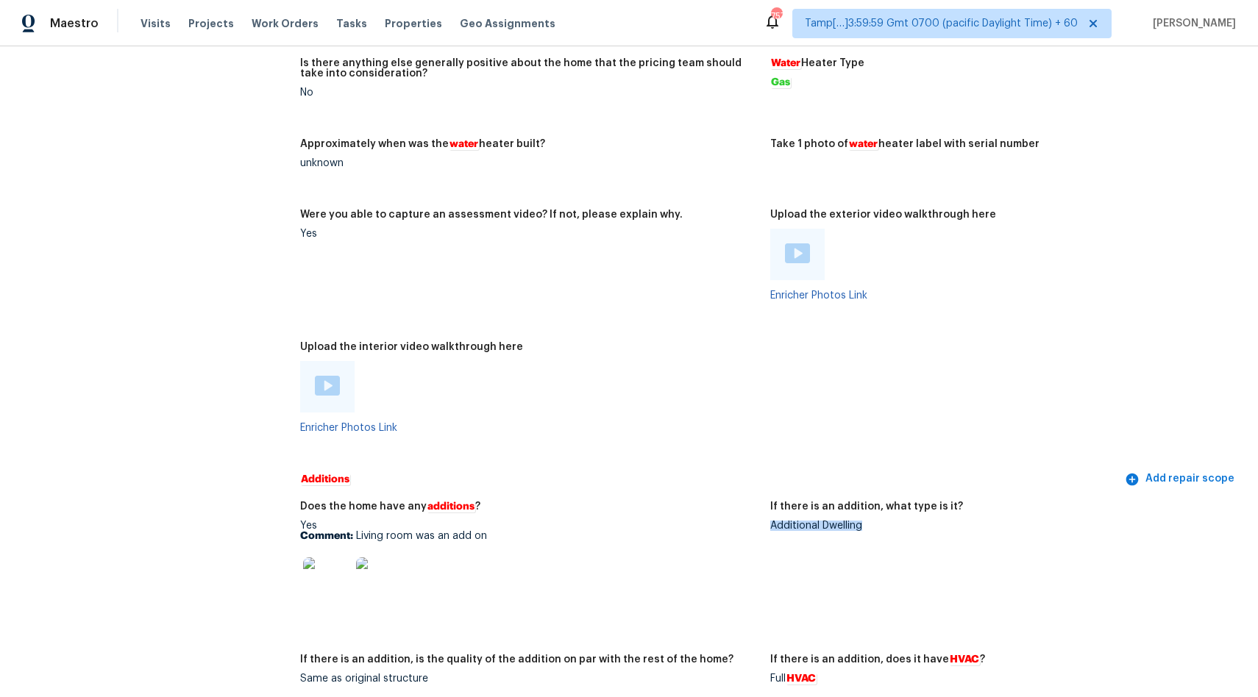
click at [871, 521] on div "Additional Dwelling" at bounding box center [999, 526] width 458 height 10
copy div "Additional Dwelling"
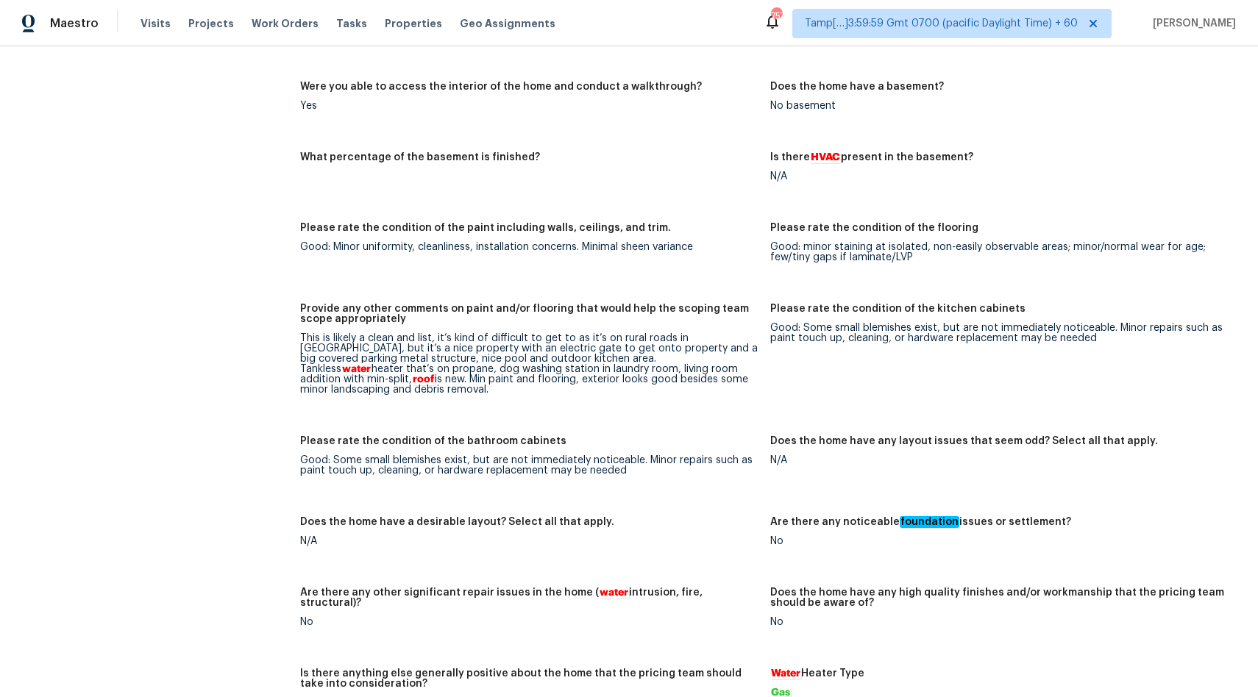
scroll to position [3198, 0]
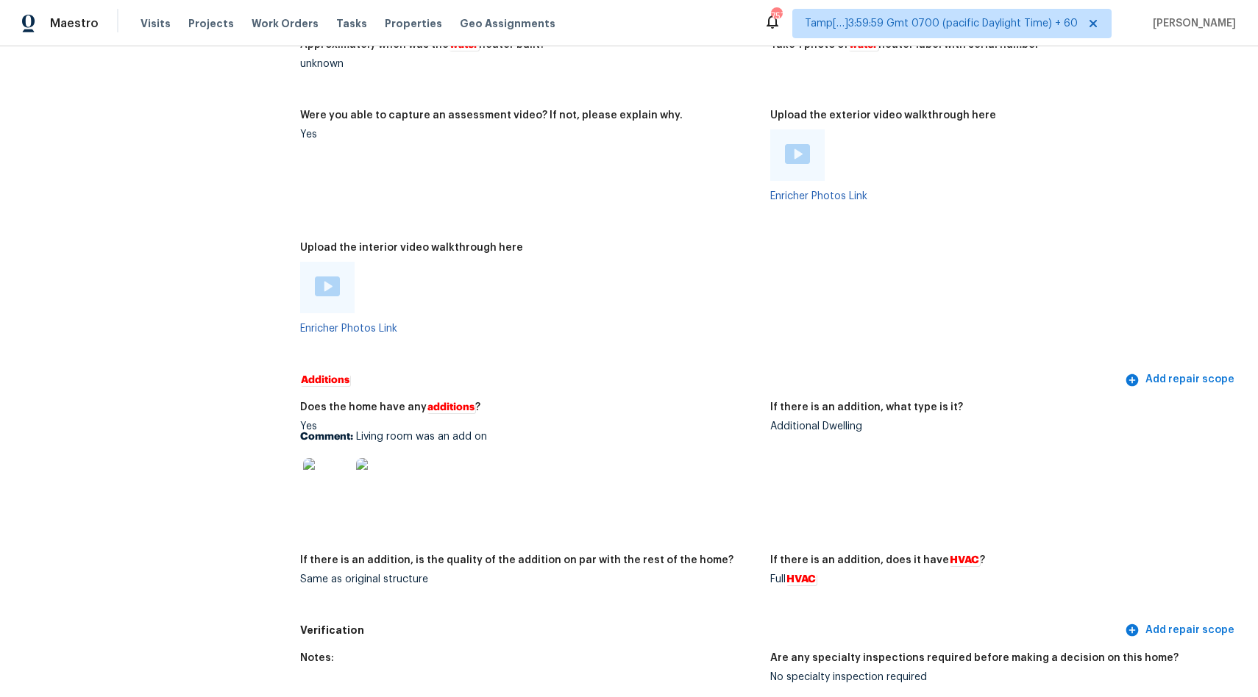
click at [868, 422] on div "Additional Dwelling" at bounding box center [999, 427] width 458 height 10
drag, startPoint x: 772, startPoint y: 419, endPoint x: 915, endPoint y: 420, distance: 143.5
click at [915, 422] on div "Additional Dwelling" at bounding box center [999, 427] width 458 height 10
copy div "Additional Dwelling"
click at [333, 492] on img at bounding box center [326, 481] width 47 height 47
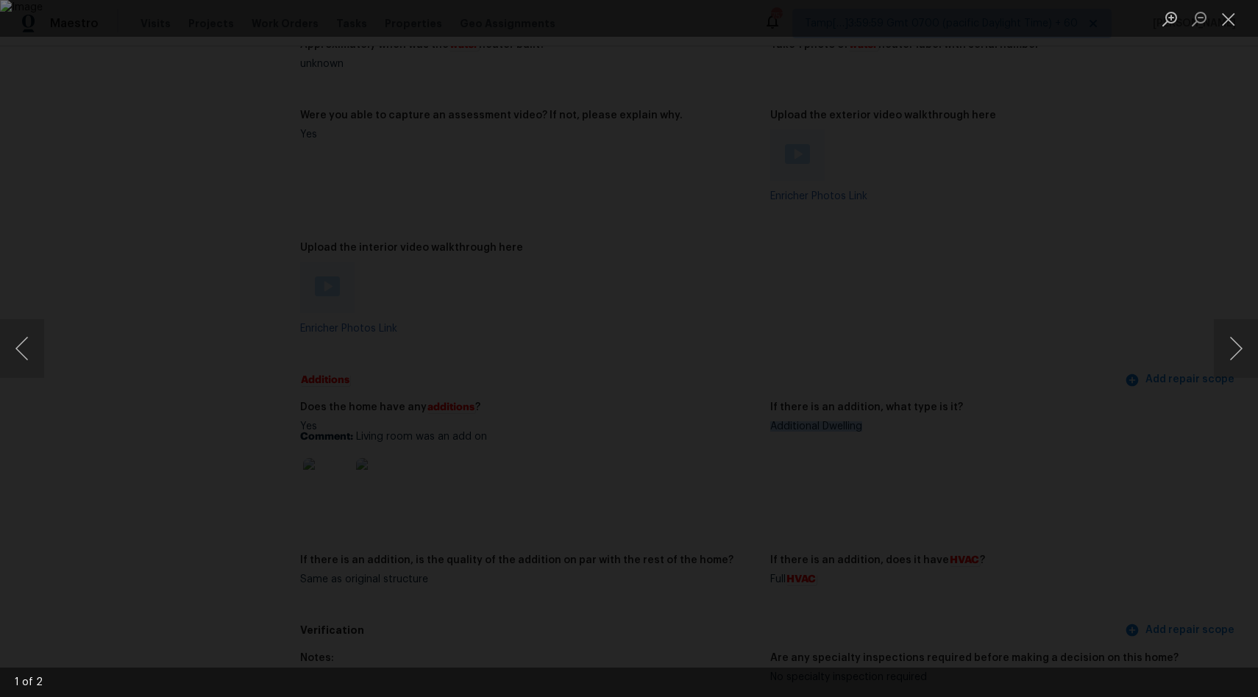
click at [618, 351] on img "Lightbox" at bounding box center [629, 348] width 1258 height 697
click at [990, 503] on img "Lightbox" at bounding box center [629, 348] width 1258 height 697
click at [1231, 349] on button "Next image" at bounding box center [1236, 348] width 44 height 59
click at [497, 372] on img "Lightbox" at bounding box center [629, 348] width 1258 height 697
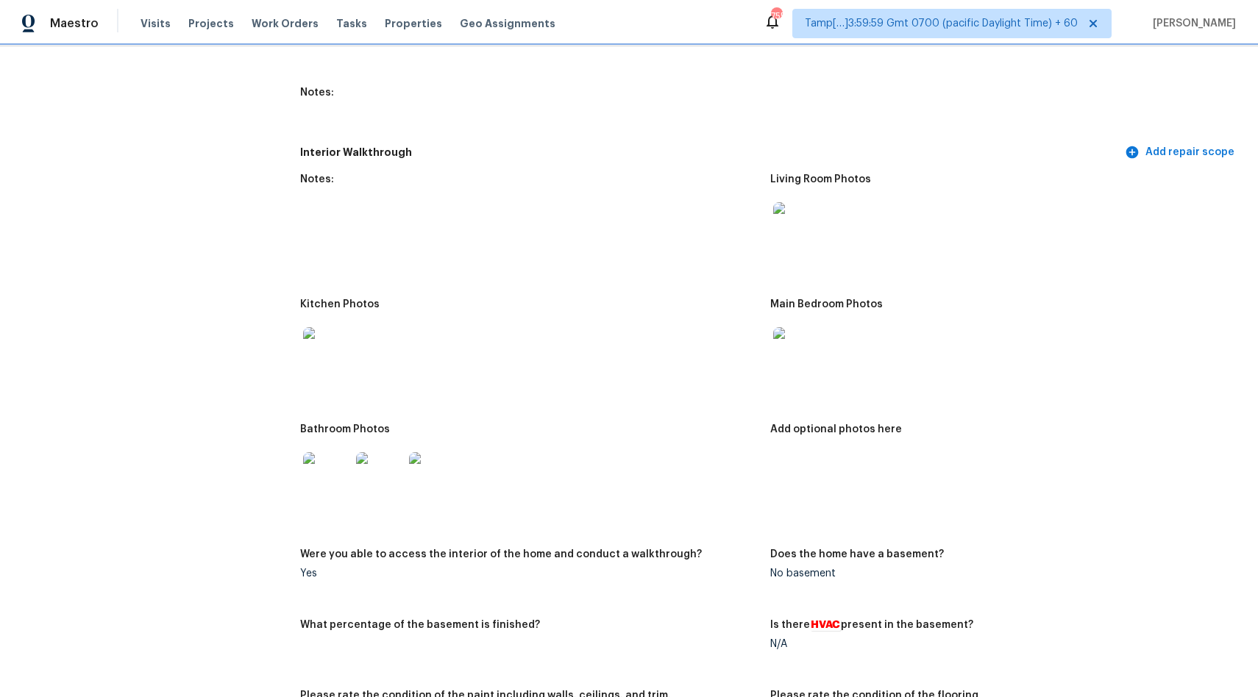
scroll to position [2019, 0]
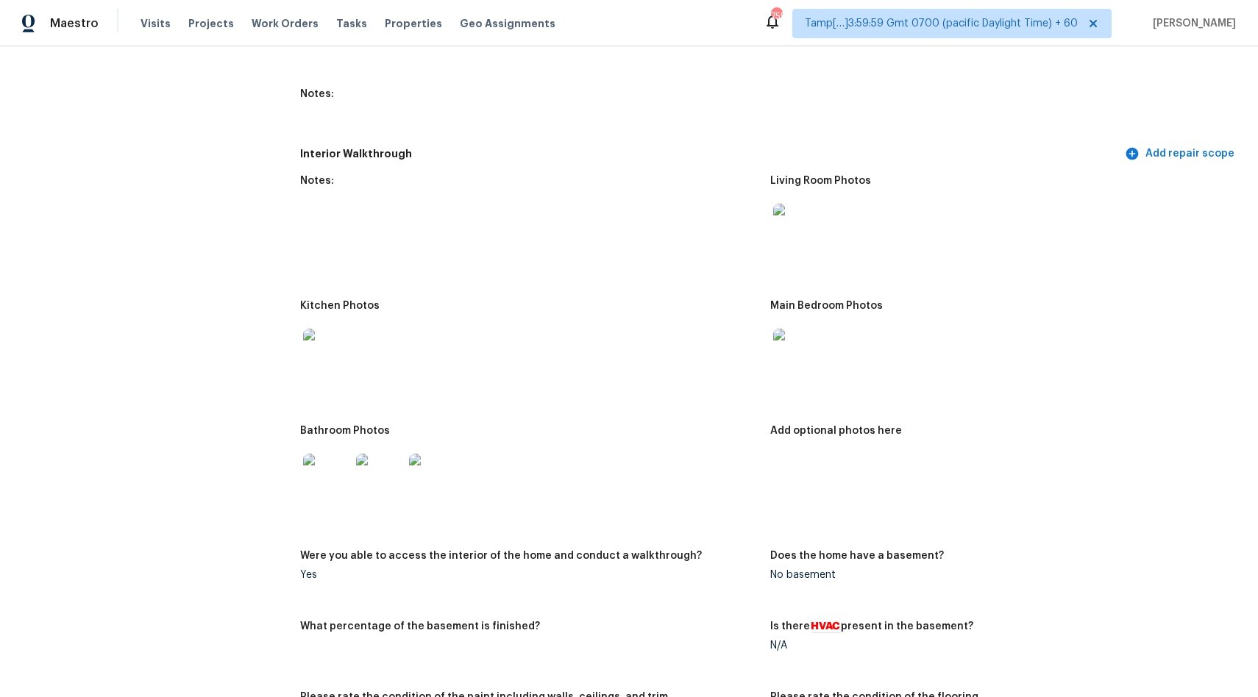
click at [331, 491] on img at bounding box center [326, 477] width 47 height 47
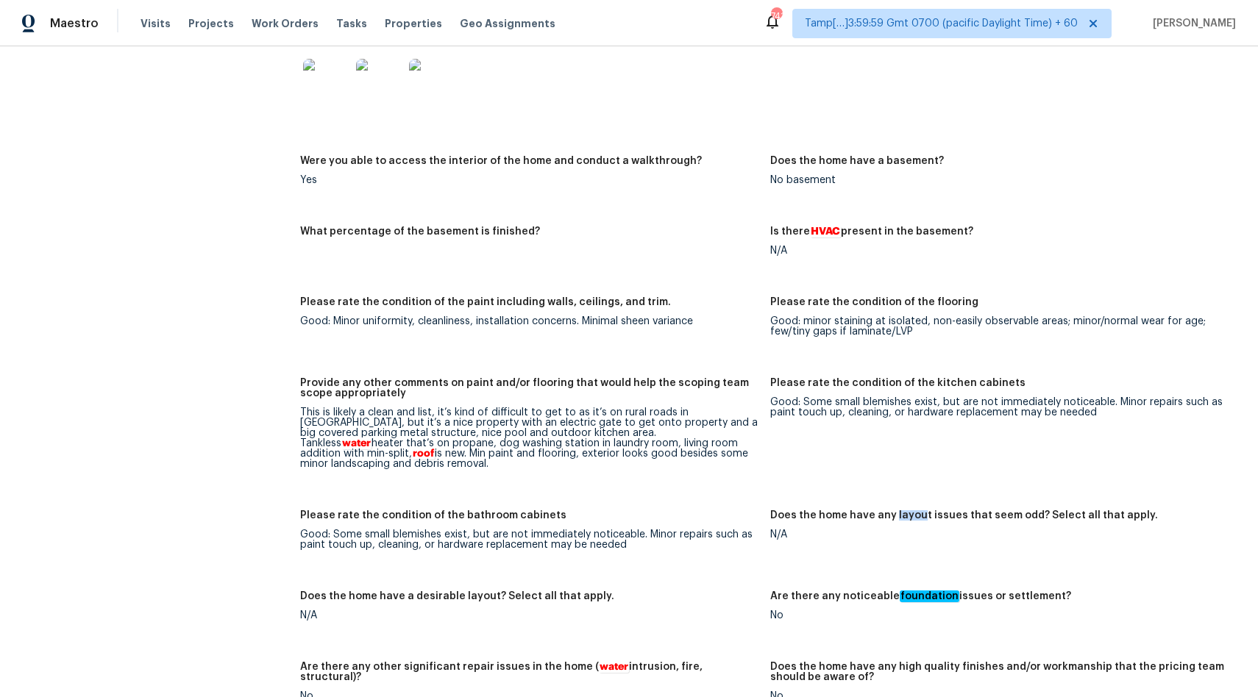
scroll to position [2376, 0]
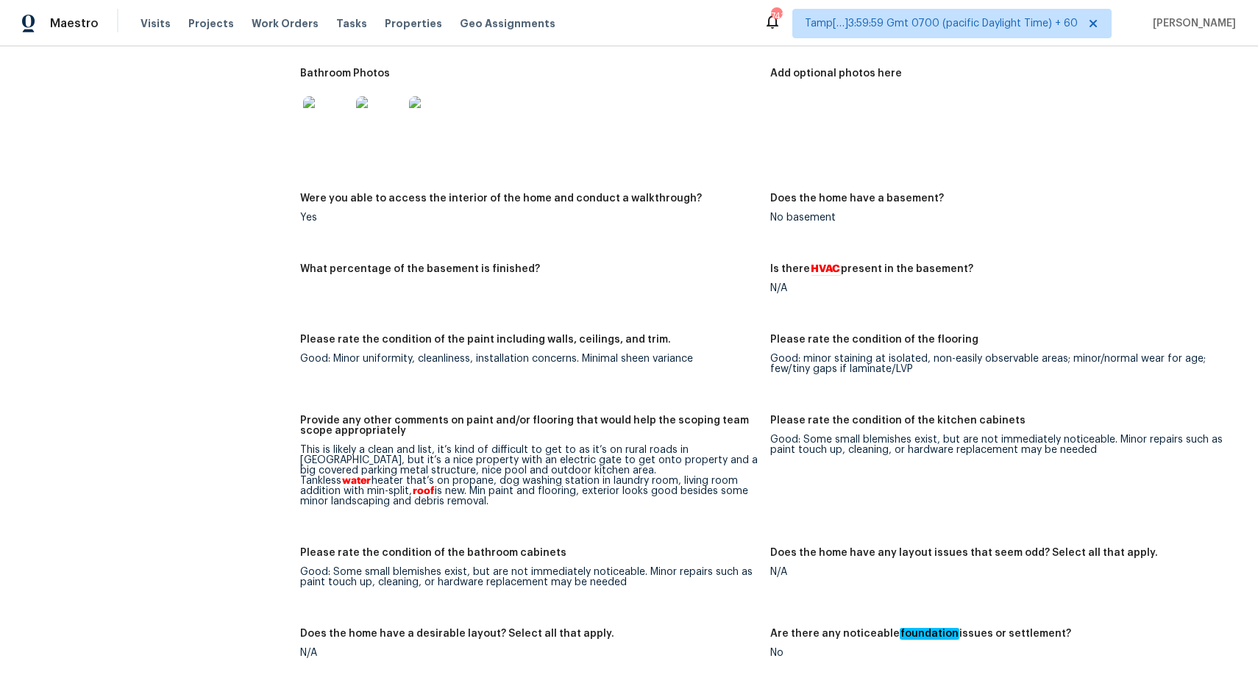
click at [851, 302] on figure "Is there HVAC present in the basement? N/A" at bounding box center [1005, 290] width 470 height 53
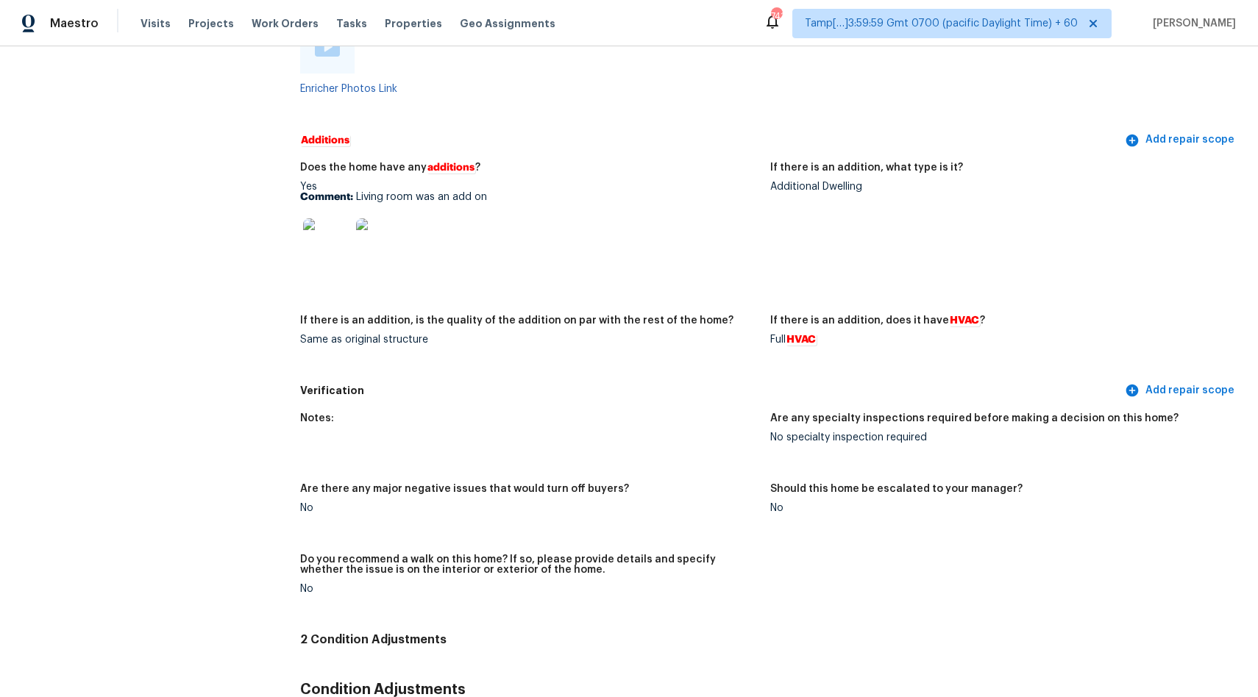
scroll to position [3653, 0]
